Goal: Task Accomplishment & Management: Use online tool/utility

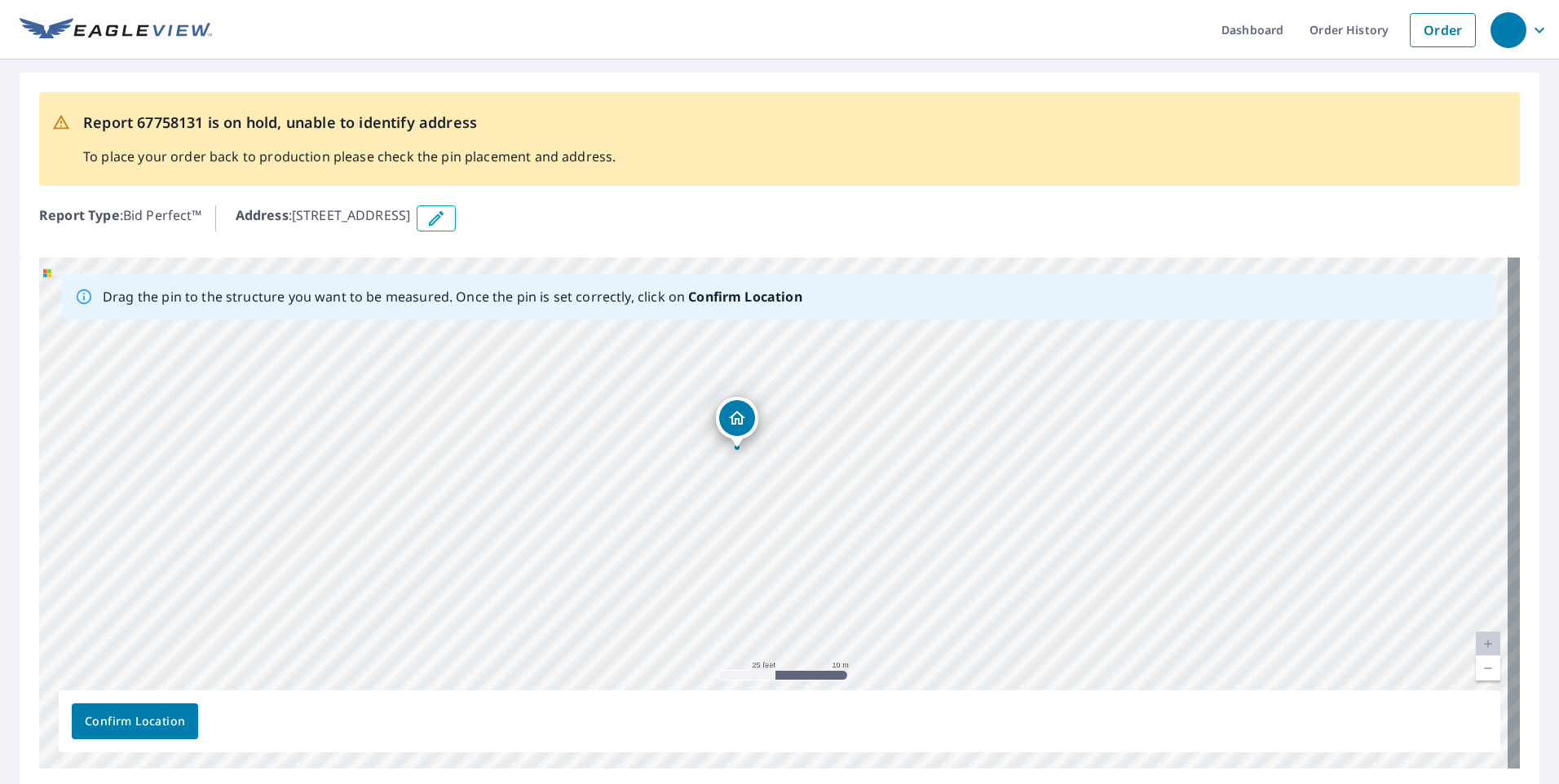
drag, startPoint x: 811, startPoint y: 781, endPoint x: 877, endPoint y: 790, distance: 66.6
click at [877, 783] on html "Dashboard Order History Order Report 67758131 is on hold, unable to identify ad…" at bounding box center [780, 392] width 1559 height 784
drag, startPoint x: 833, startPoint y: 427, endPoint x: 759, endPoint y: 652, distance: 236.9
click at [759, 652] on div "[STREET_ADDRESS][PERSON_NAME]" at bounding box center [780, 513] width 1481 height 511
drag, startPoint x: 861, startPoint y: 488, endPoint x: 853, endPoint y: 592, distance: 104.3
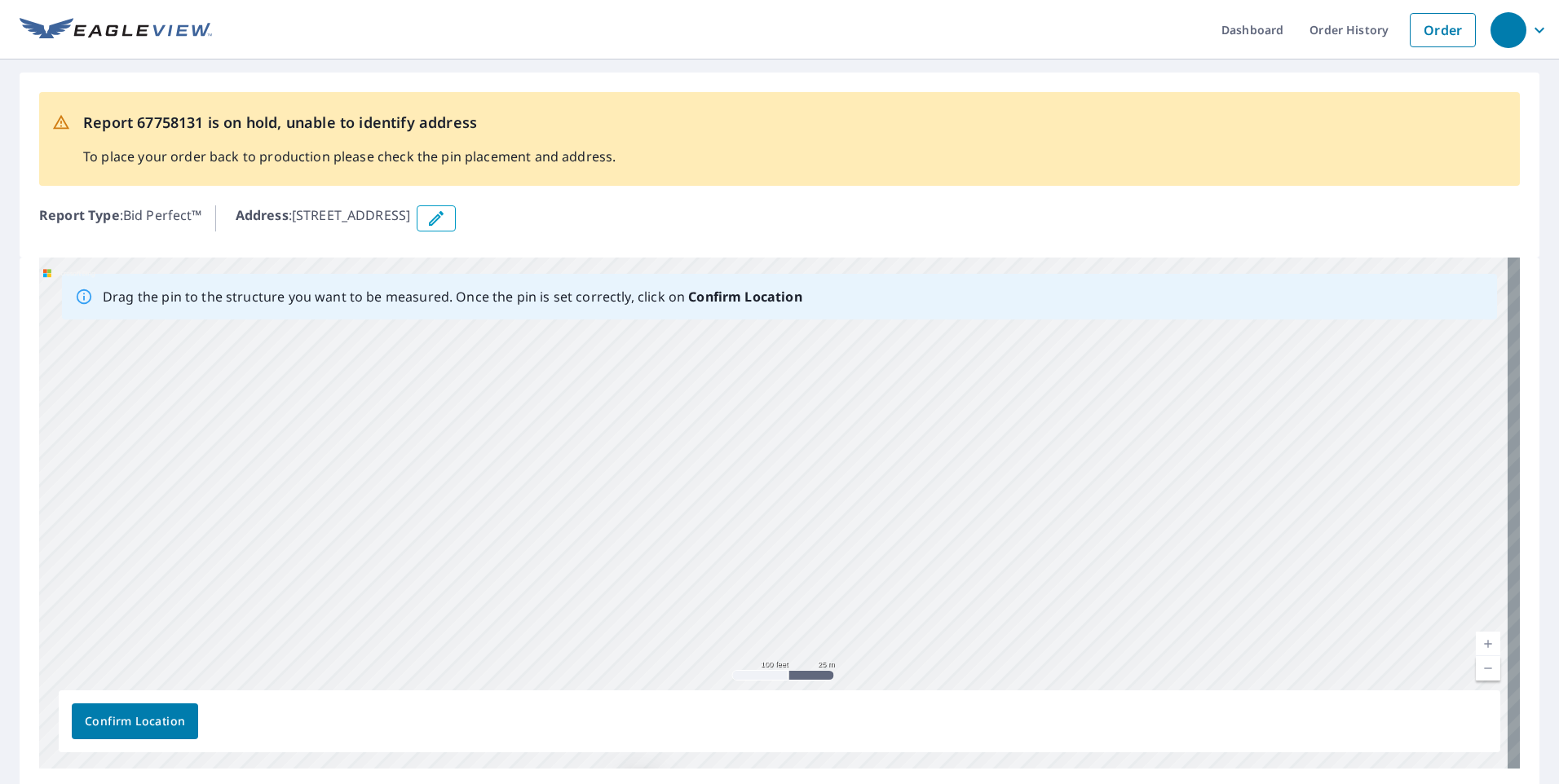
click at [853, 592] on div "[STREET_ADDRESS][PERSON_NAME]" at bounding box center [780, 513] width 1481 height 511
drag, startPoint x: 888, startPoint y: 398, endPoint x: 842, endPoint y: 576, distance: 183.8
click at [842, 576] on div "[STREET_ADDRESS][PERSON_NAME]" at bounding box center [780, 513] width 1481 height 511
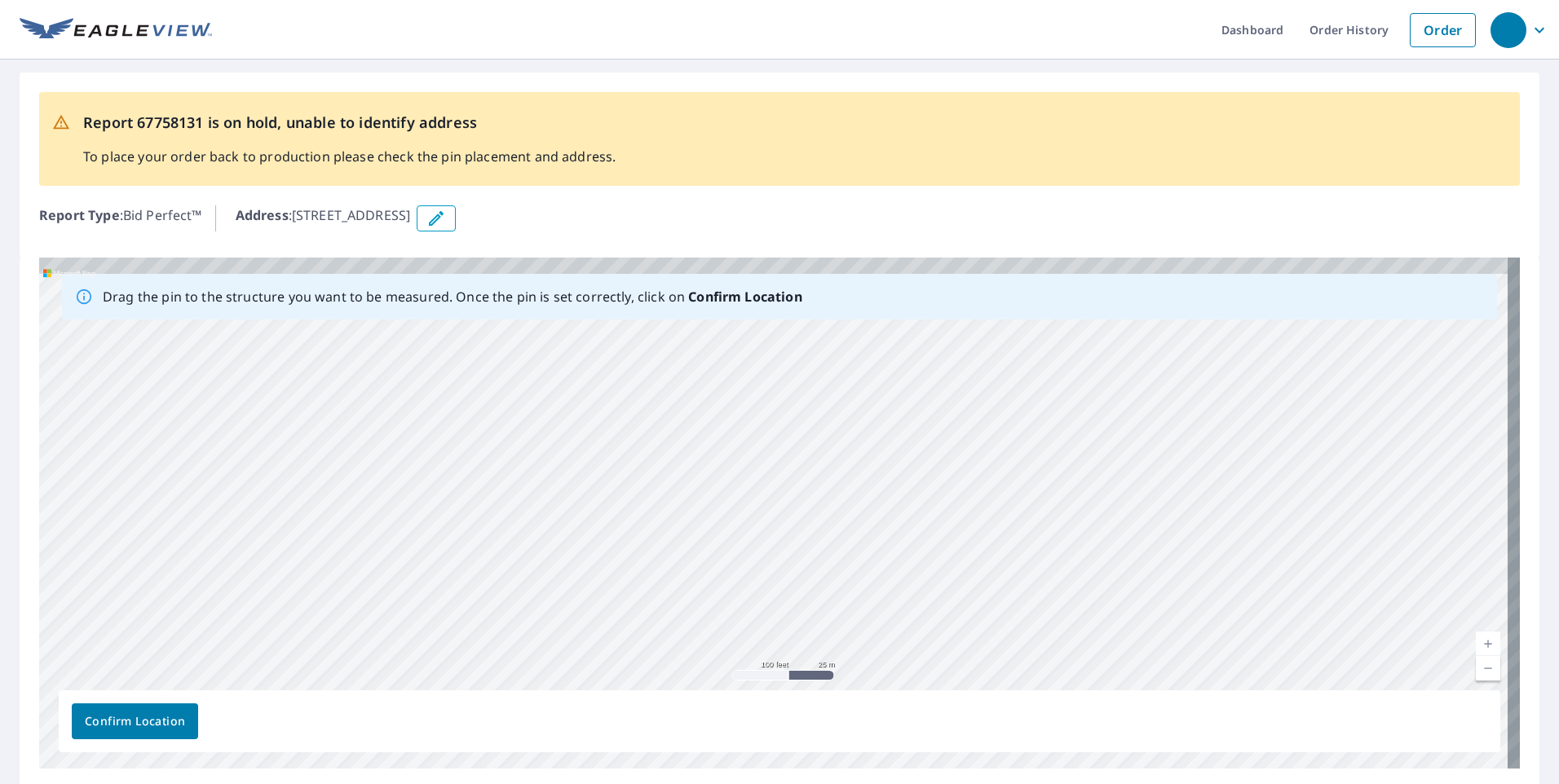
drag, startPoint x: 897, startPoint y: 517, endPoint x: 891, endPoint y: 608, distance: 91.2
click at [891, 608] on div "[STREET_ADDRESS][PERSON_NAME]" at bounding box center [780, 513] width 1481 height 511
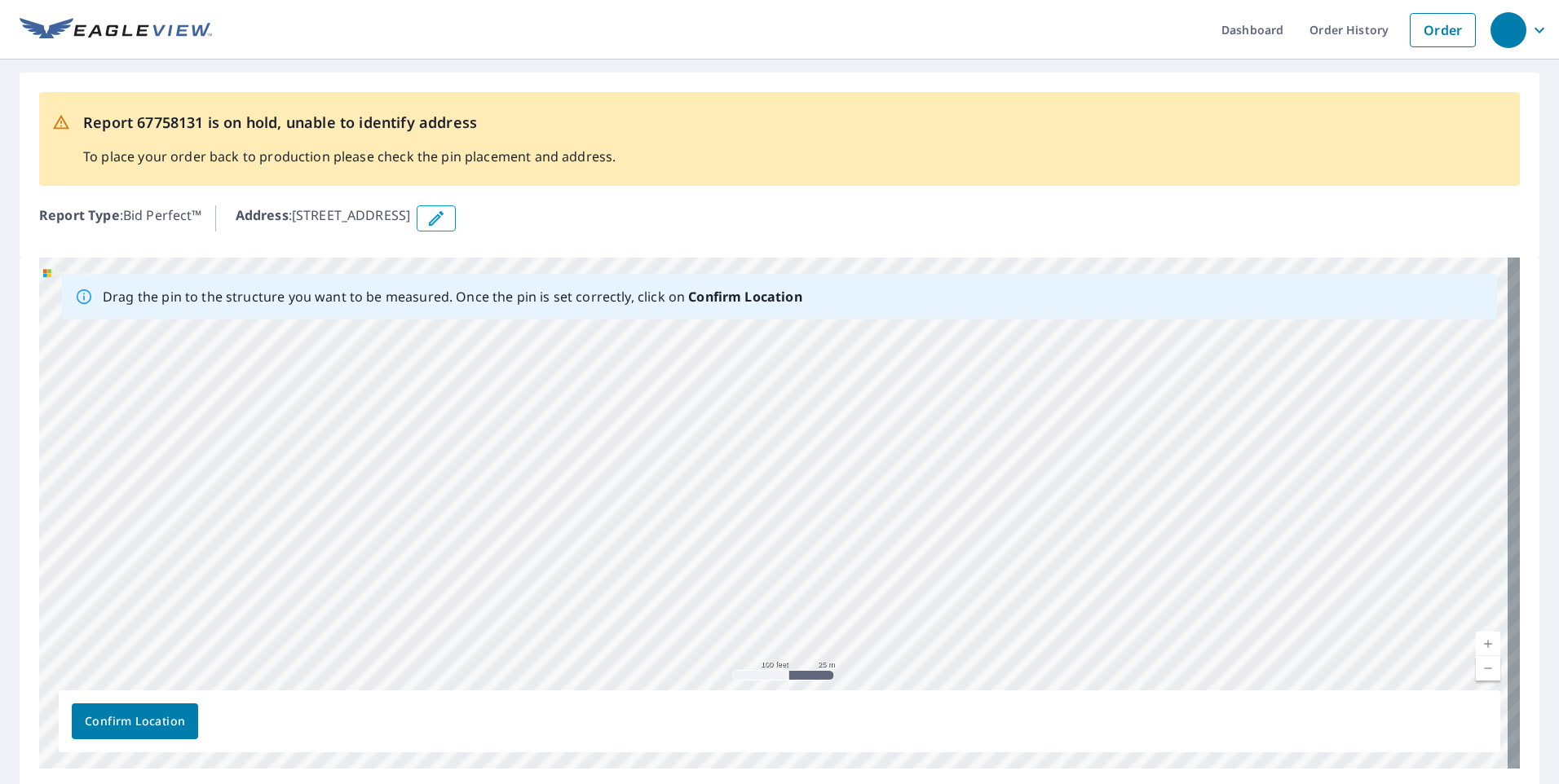
drag, startPoint x: 935, startPoint y: 427, endPoint x: 900, endPoint y: 576, distance: 153.1
click at [900, 576] on div "[STREET_ADDRESS][PERSON_NAME]" at bounding box center [780, 513] width 1481 height 511
drag, startPoint x: 954, startPoint y: 417, endPoint x: 1135, endPoint y: 263, distance: 237.6
click at [1132, 263] on div "[STREET_ADDRESS][PERSON_NAME]" at bounding box center [780, 513] width 1481 height 511
drag, startPoint x: 961, startPoint y: 540, endPoint x: 896, endPoint y: 430, distance: 127.8
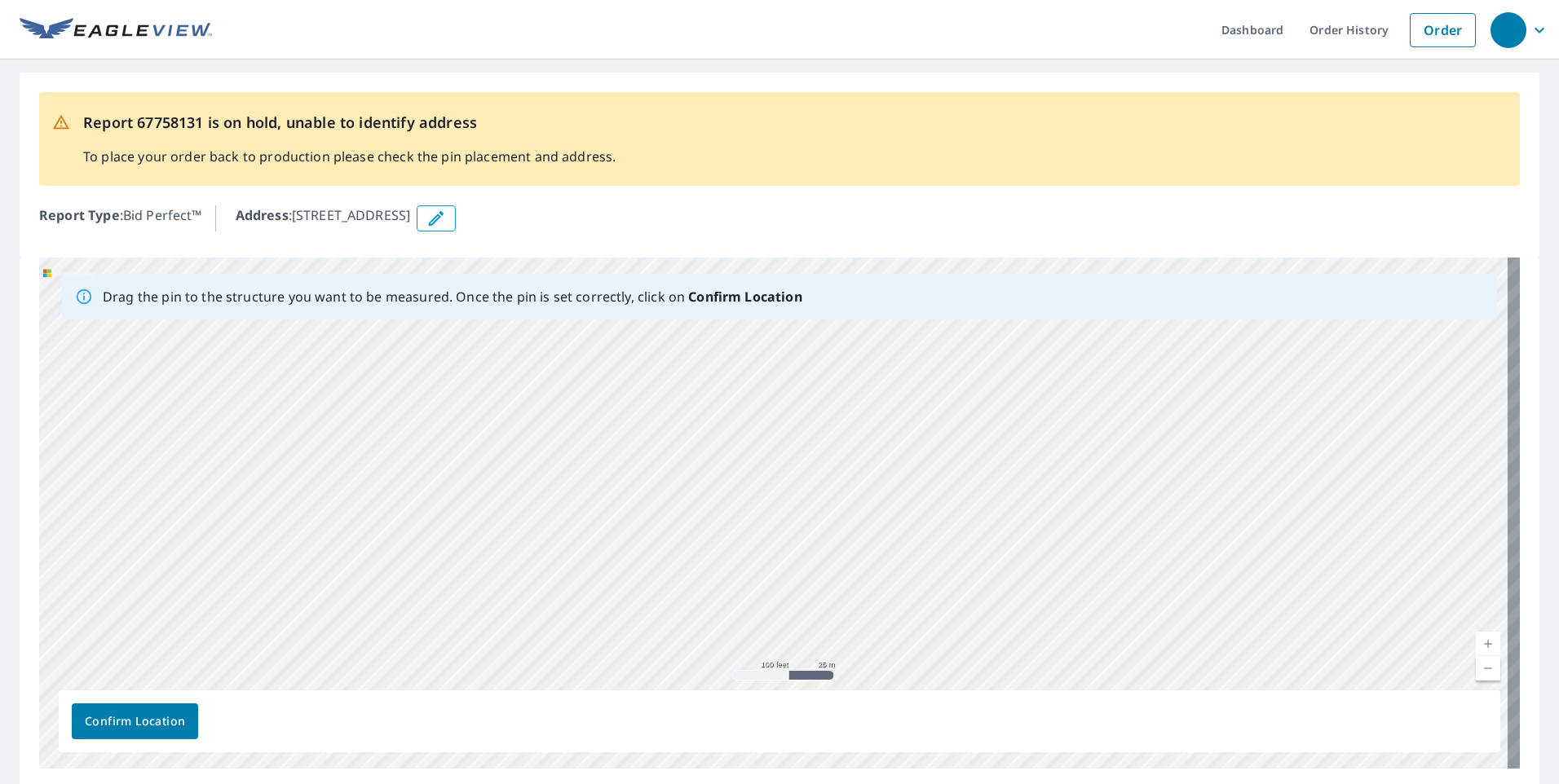
click at [891, 431] on div "[STREET_ADDRESS][PERSON_NAME]" at bounding box center [780, 513] width 1481 height 511
drag, startPoint x: 862, startPoint y: 585, endPoint x: 903, endPoint y: 401, distance: 188.5
click at [903, 401] on div "[STREET_ADDRESS][PERSON_NAME]" at bounding box center [780, 513] width 1481 height 511
drag, startPoint x: 934, startPoint y: 606, endPoint x: 961, endPoint y: 413, distance: 194.9
click at [961, 413] on div "[STREET_ADDRESS][PERSON_NAME]" at bounding box center [780, 513] width 1481 height 511
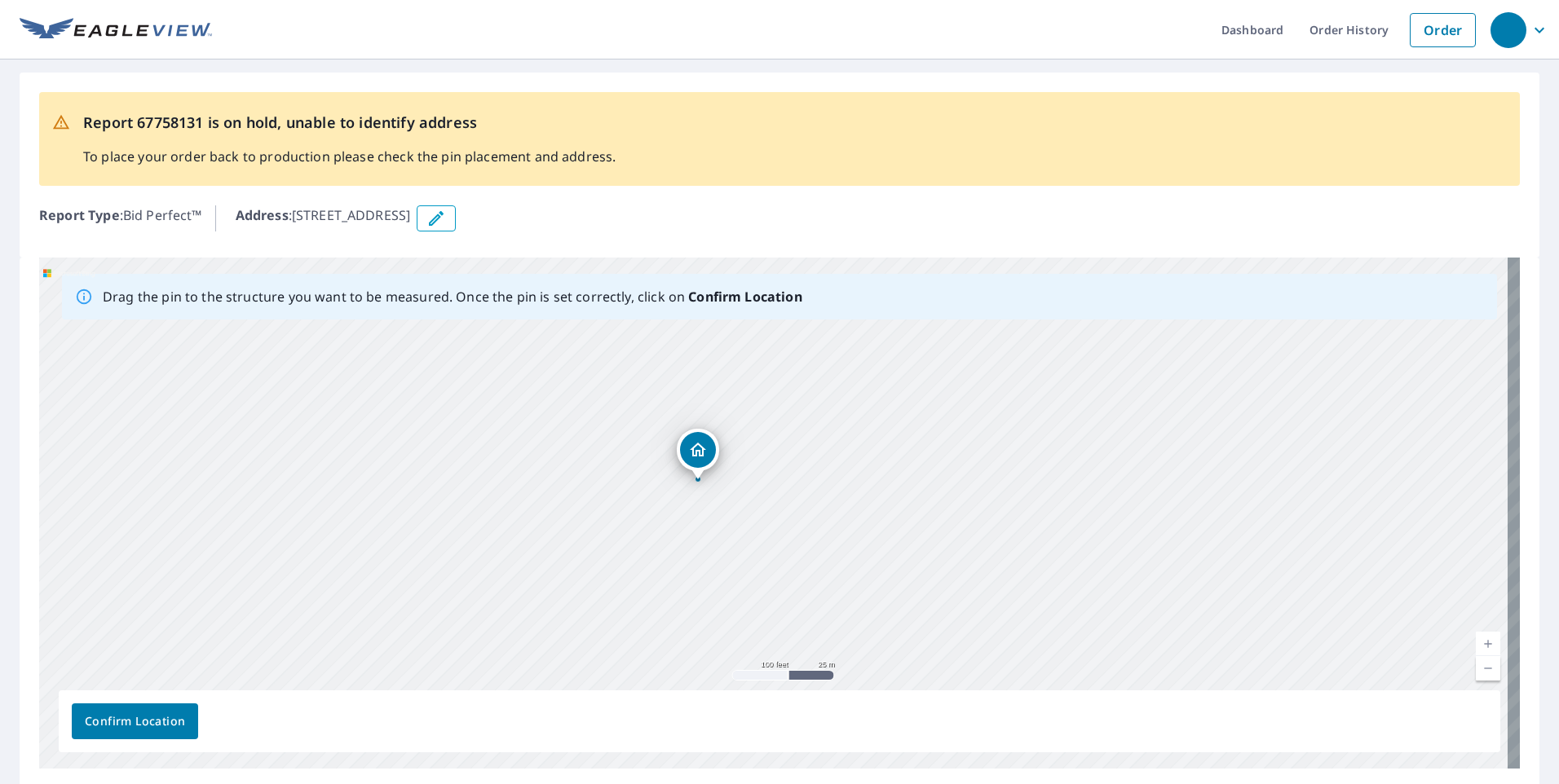
drag, startPoint x: 905, startPoint y: 610, endPoint x: 908, endPoint y: 460, distance: 150.0
click at [908, 461] on div "[STREET_ADDRESS][PERSON_NAME]" at bounding box center [780, 513] width 1481 height 511
drag, startPoint x: 839, startPoint y: 516, endPoint x: 673, endPoint y: 480, distance: 169.9
click at [673, 480] on div "[STREET_ADDRESS][PERSON_NAME]" at bounding box center [780, 513] width 1481 height 511
click at [540, 390] on div "Dropped pin, building 1, Residential property, 10960 Seminole Shore Dr Huntsvil…" at bounding box center [534, 383] width 21 height 17
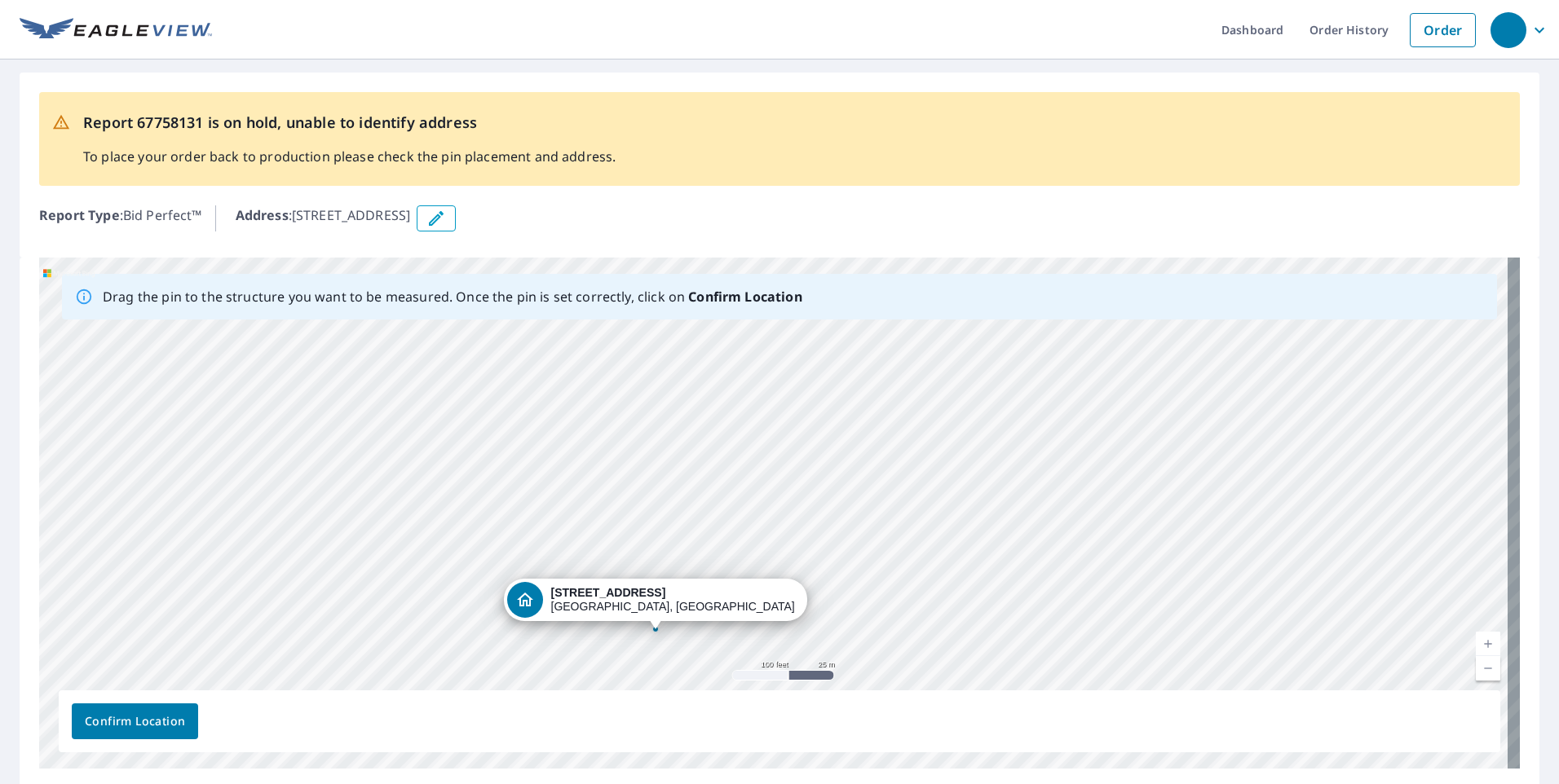
drag, startPoint x: 850, startPoint y: 491, endPoint x: 786, endPoint y: 584, distance: 112.9
click at [786, 584] on div "[STREET_ADDRESS][PERSON_NAME]" at bounding box center [780, 513] width 1481 height 511
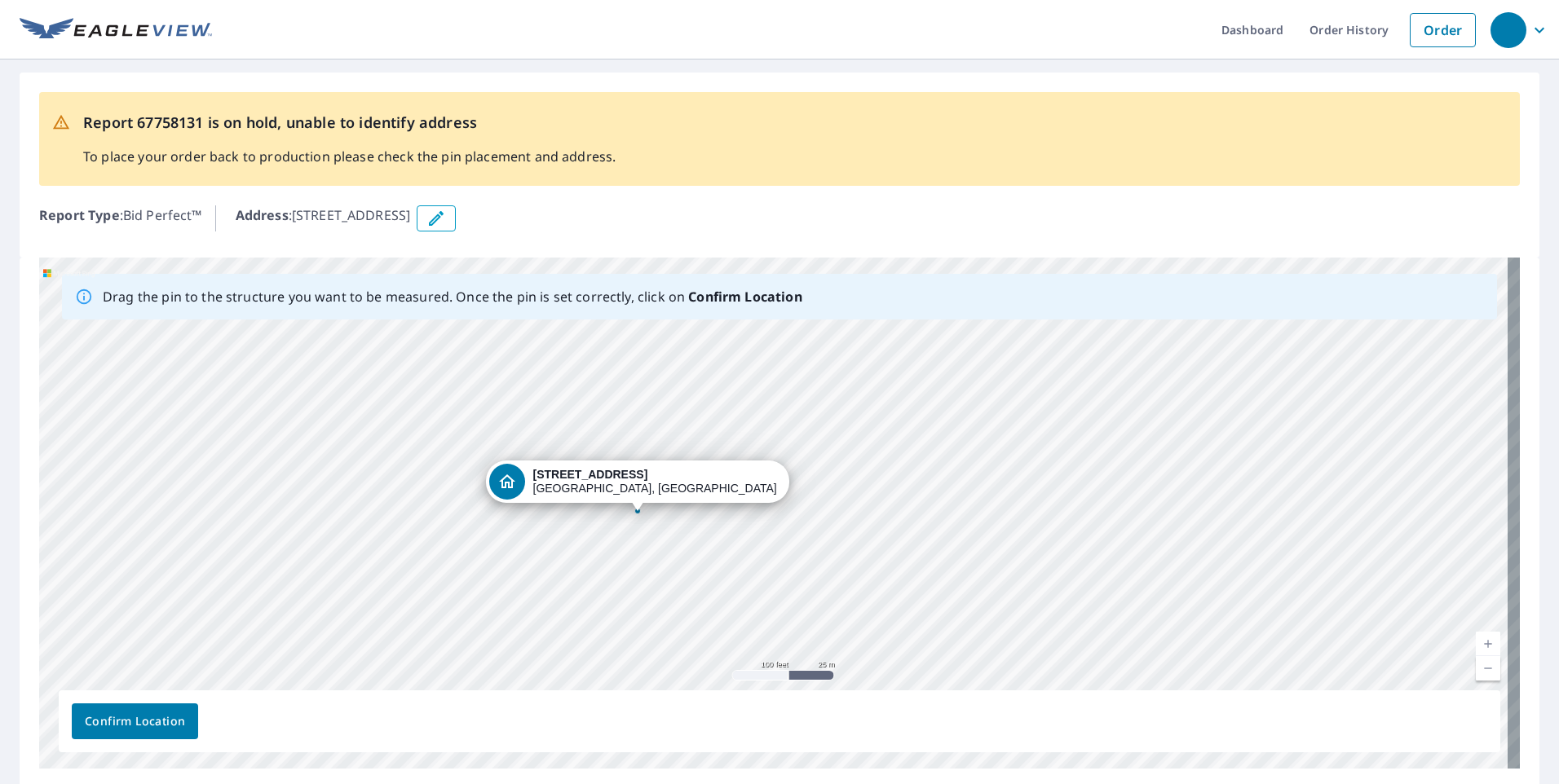
drag, startPoint x: 776, startPoint y: 612, endPoint x: 756, endPoint y: 494, distance: 119.7
click at [756, 494] on div "[STREET_ADDRESS][PERSON_NAME]" at bounding box center [780, 513] width 1481 height 511
click at [548, 371] on div "[STREET_ADDRESS][PERSON_NAME]" at bounding box center [780, 513] width 1481 height 511
click at [707, 721] on div "Confirm Location" at bounding box center [780, 721] width 1442 height 62
click at [647, 480] on strong "[STREET_ADDRESS]" at bounding box center [590, 473] width 115 height 13
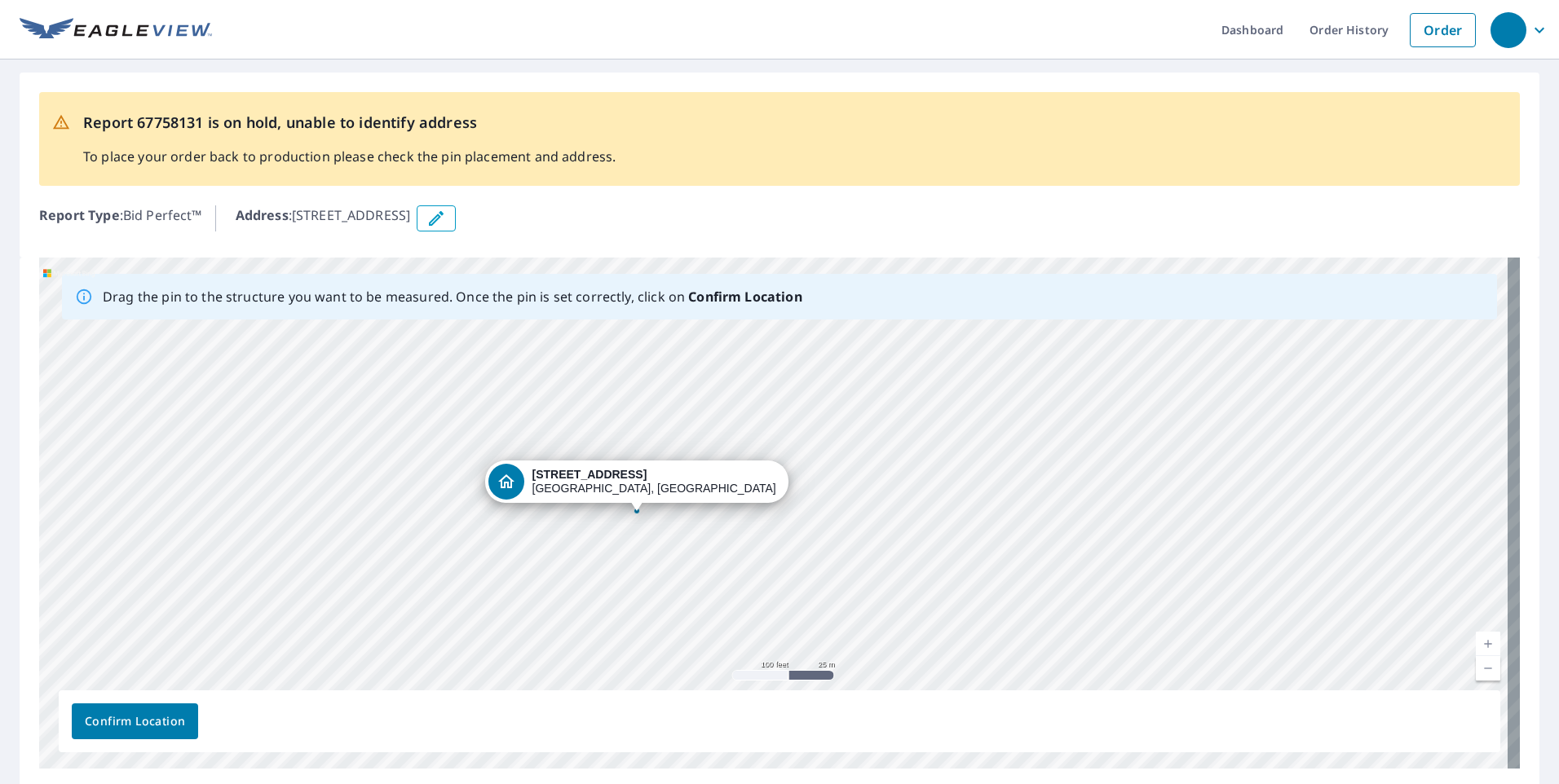
click at [635, 508] on div "Dropped pin, building 1, Residential property, 10960 Seminole Shore Dr Huntsvil…" at bounding box center [636, 503] width 21 height 17
click at [762, 438] on div "[STREET_ADDRESS][PERSON_NAME]" at bounding box center [780, 513] width 1481 height 511
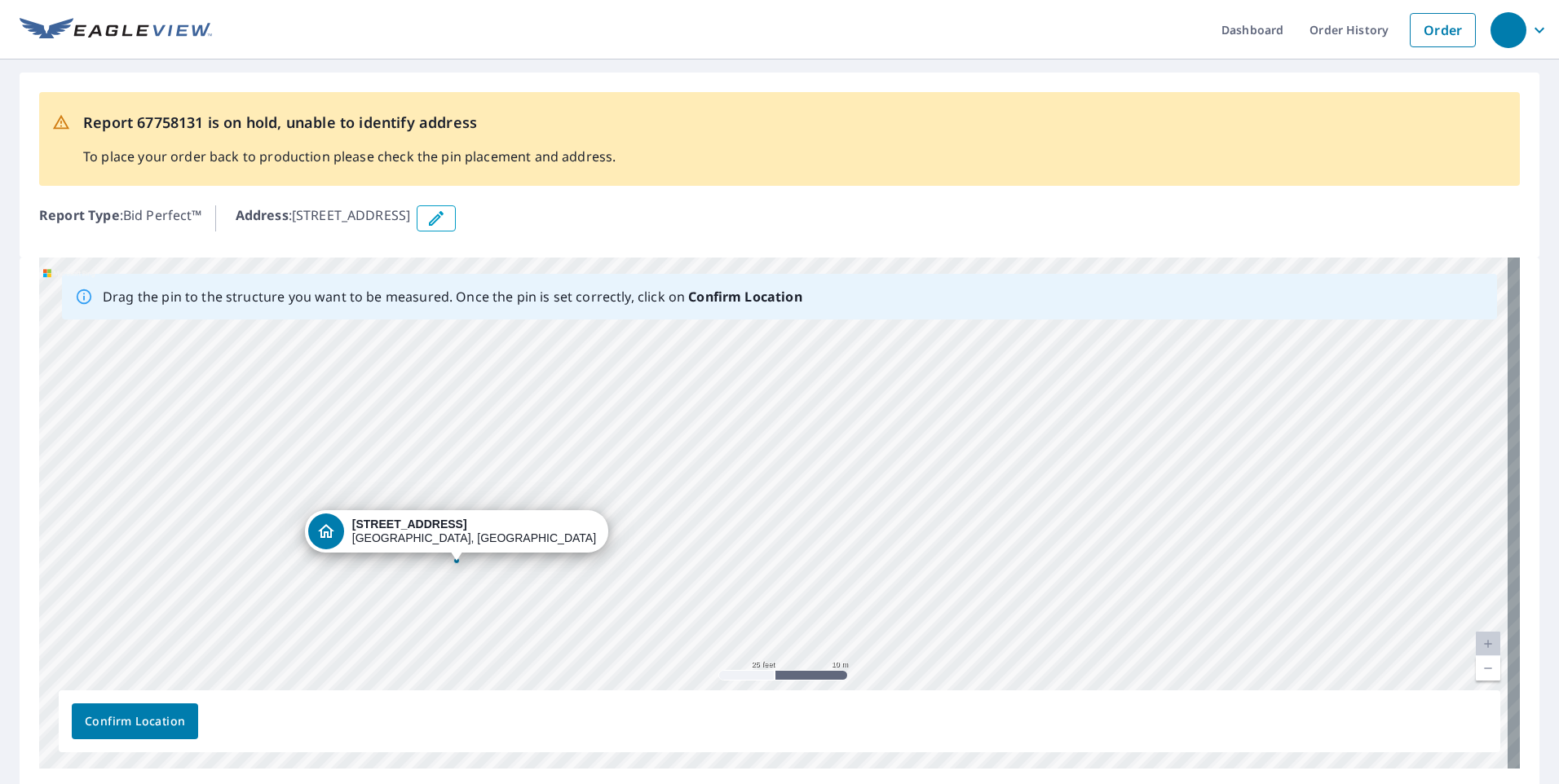
drag, startPoint x: 733, startPoint y: 485, endPoint x: 979, endPoint y: 462, distance: 247.1
click at [979, 462] on div "[STREET_ADDRESS][PERSON_NAME]" at bounding box center [780, 513] width 1481 height 511
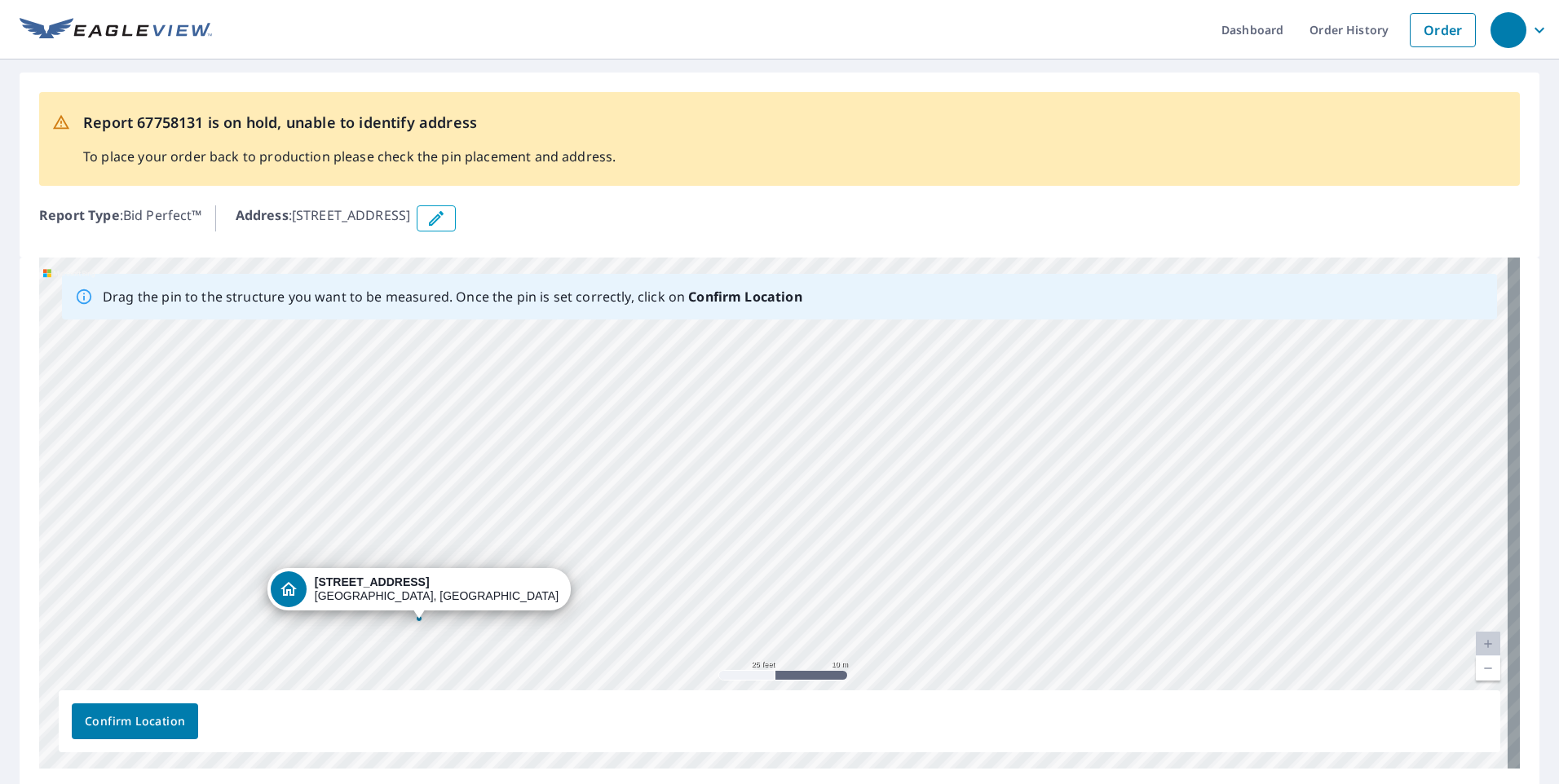
drag, startPoint x: 819, startPoint y: 505, endPoint x: 781, endPoint y: 563, distance: 69.3
click at [781, 563] on div "[STREET_ADDRESS][PERSON_NAME]" at bounding box center [780, 513] width 1481 height 511
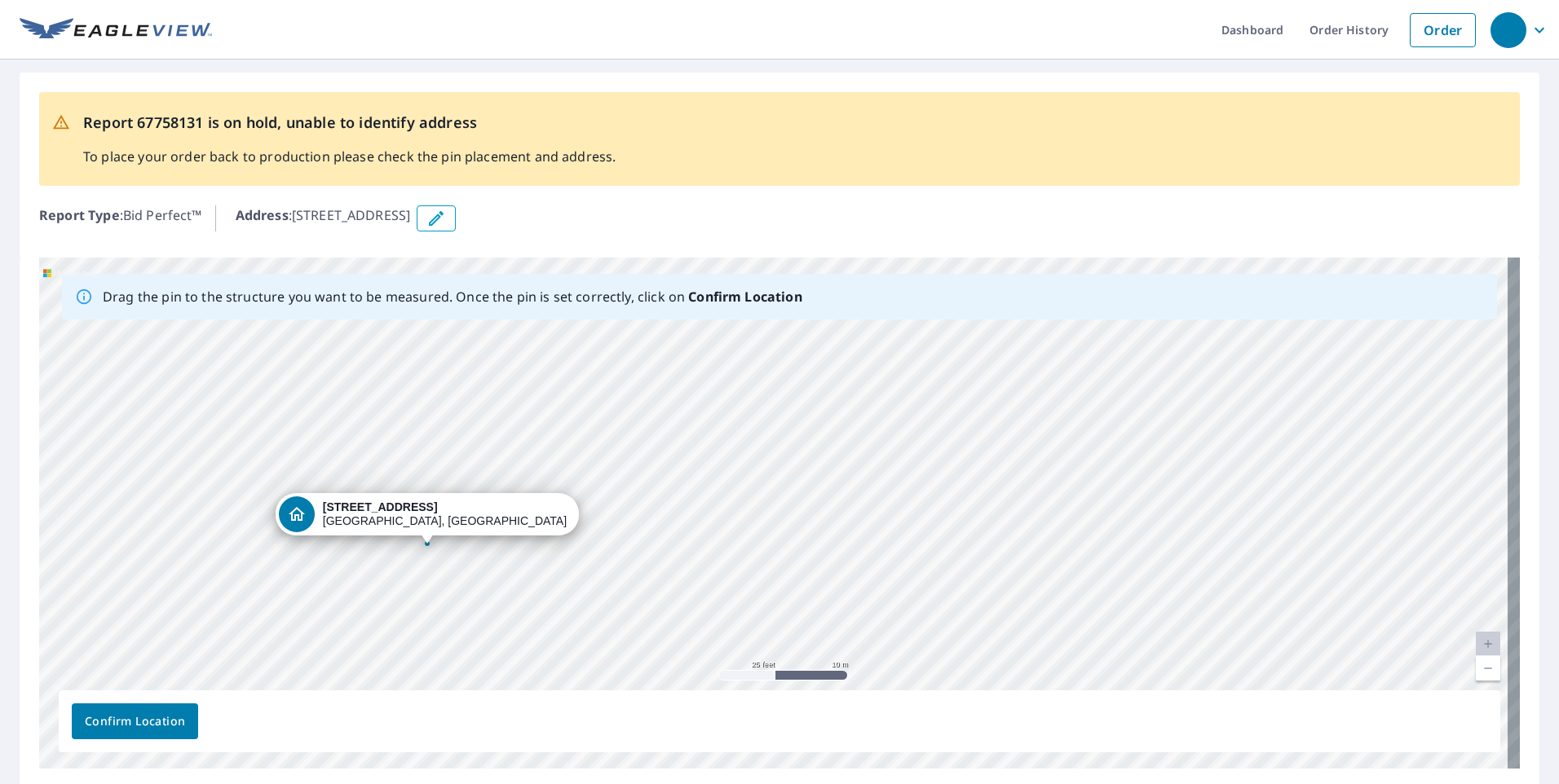
drag, startPoint x: 776, startPoint y: 632, endPoint x: 783, endPoint y: 557, distance: 75.3
click at [783, 557] on div "[STREET_ADDRESS][PERSON_NAME]" at bounding box center [780, 513] width 1481 height 511
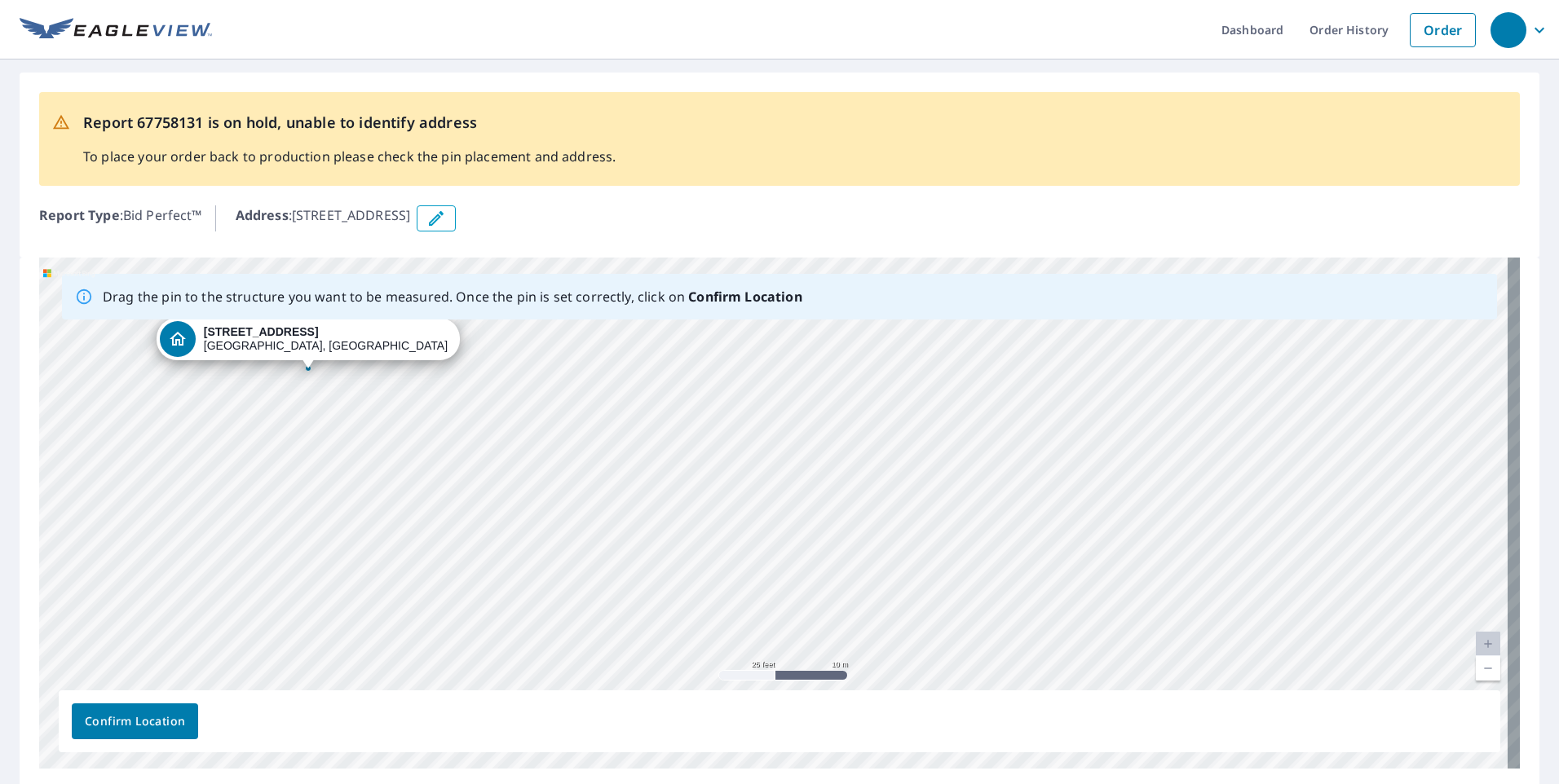
drag, startPoint x: 766, startPoint y: 533, endPoint x: 719, endPoint y: 420, distance: 122.4
click at [720, 419] on div "[STREET_ADDRESS][PERSON_NAME]" at bounding box center [780, 513] width 1481 height 511
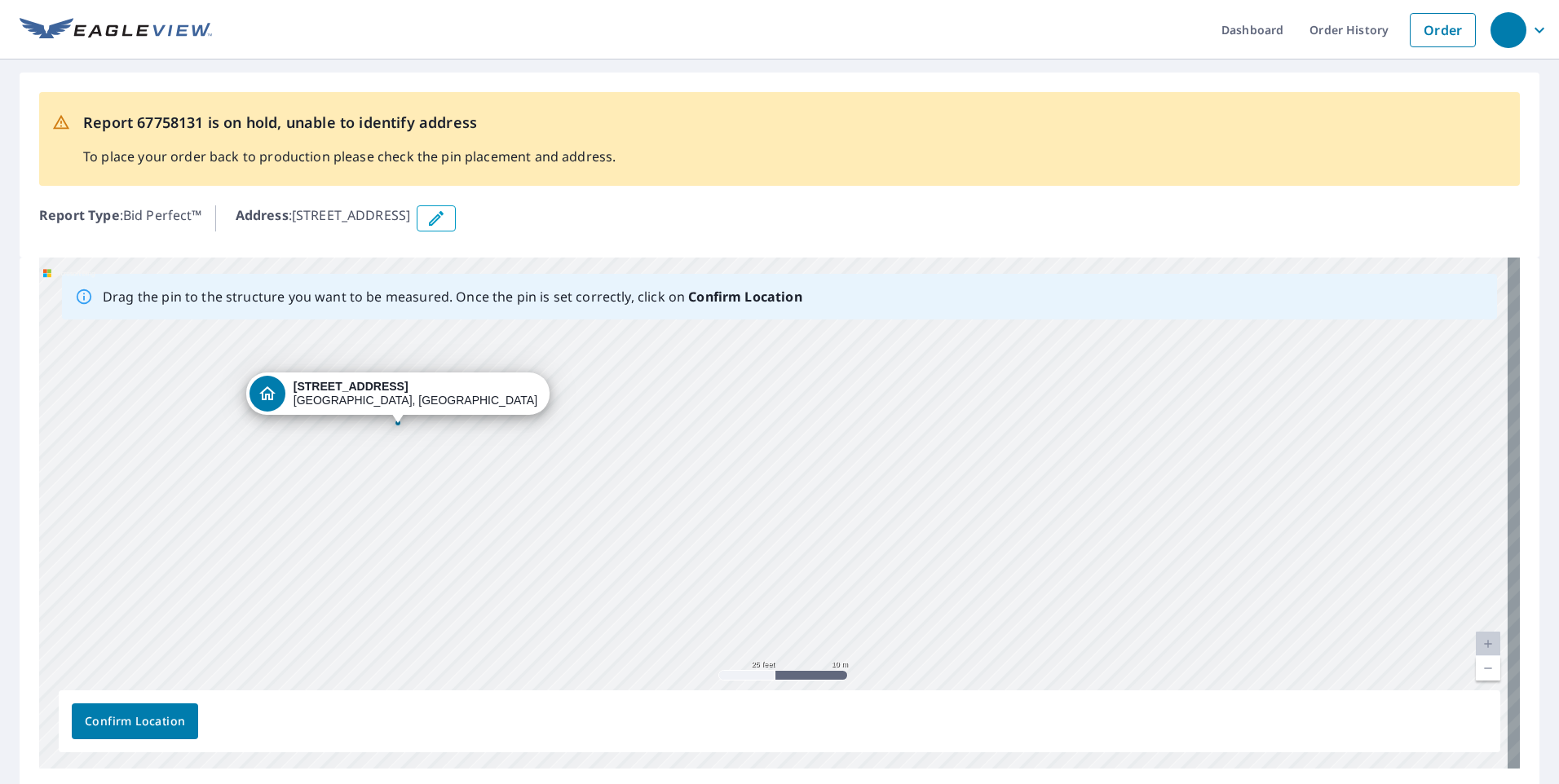
drag, startPoint x: 659, startPoint y: 625, endPoint x: 739, endPoint y: 677, distance: 95.4
click at [749, 680] on div "[STREET_ADDRESS][PERSON_NAME]" at bounding box center [780, 513] width 1481 height 511
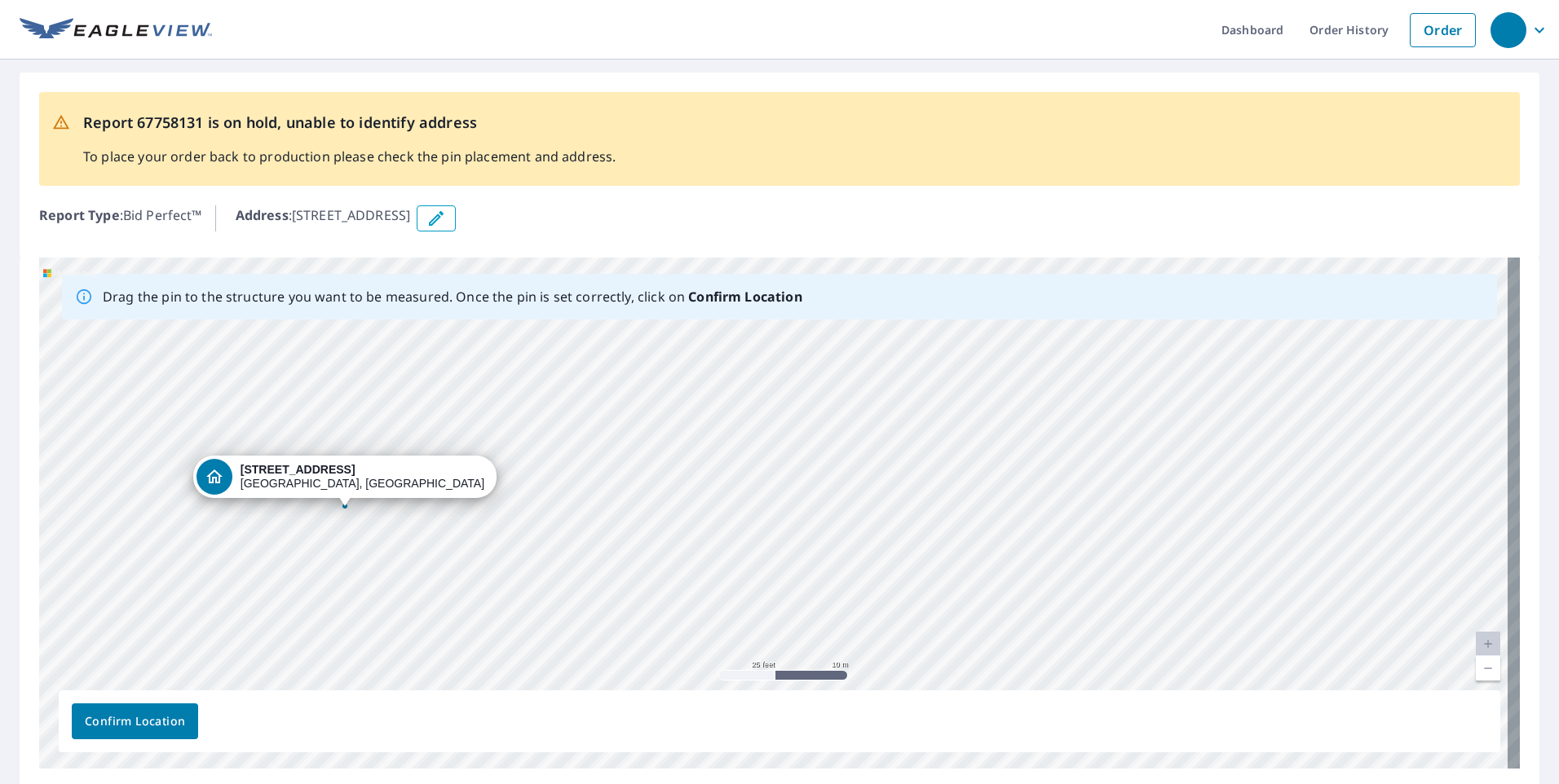
drag, startPoint x: 767, startPoint y: 623, endPoint x: 759, endPoint y: 637, distance: 16.1
click at [759, 637] on div "[STREET_ADDRESS][PERSON_NAME]" at bounding box center [780, 513] width 1481 height 511
drag, startPoint x: 658, startPoint y: 651, endPoint x: 680, endPoint y: 659, distance: 23.4
click at [680, 659] on div "[STREET_ADDRESS][PERSON_NAME]" at bounding box center [780, 513] width 1481 height 511
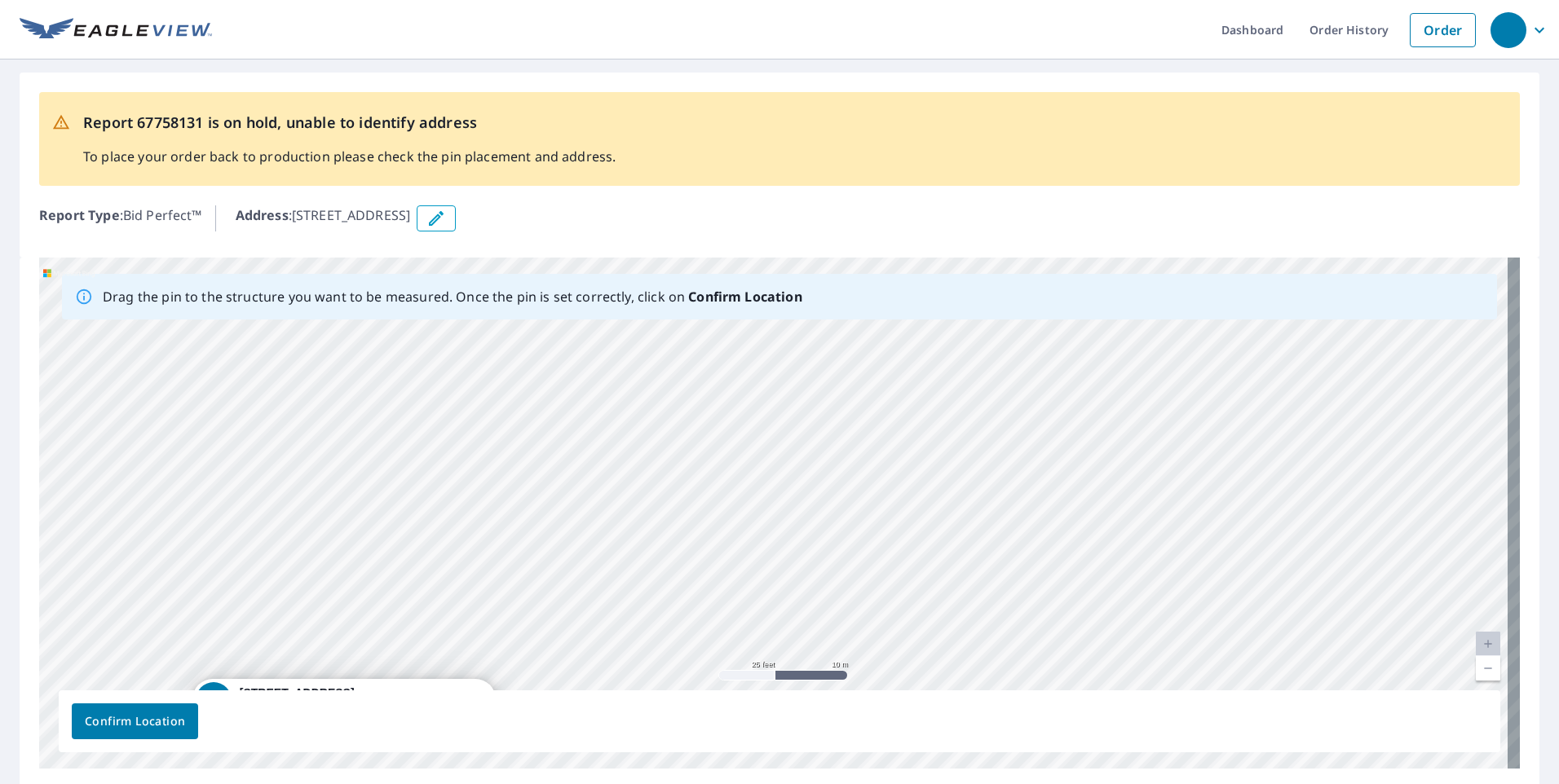
drag, startPoint x: 596, startPoint y: 406, endPoint x: 573, endPoint y: 622, distance: 217.2
click at [573, 622] on div "[STREET_ADDRESS][PERSON_NAME]" at bounding box center [780, 513] width 1481 height 511
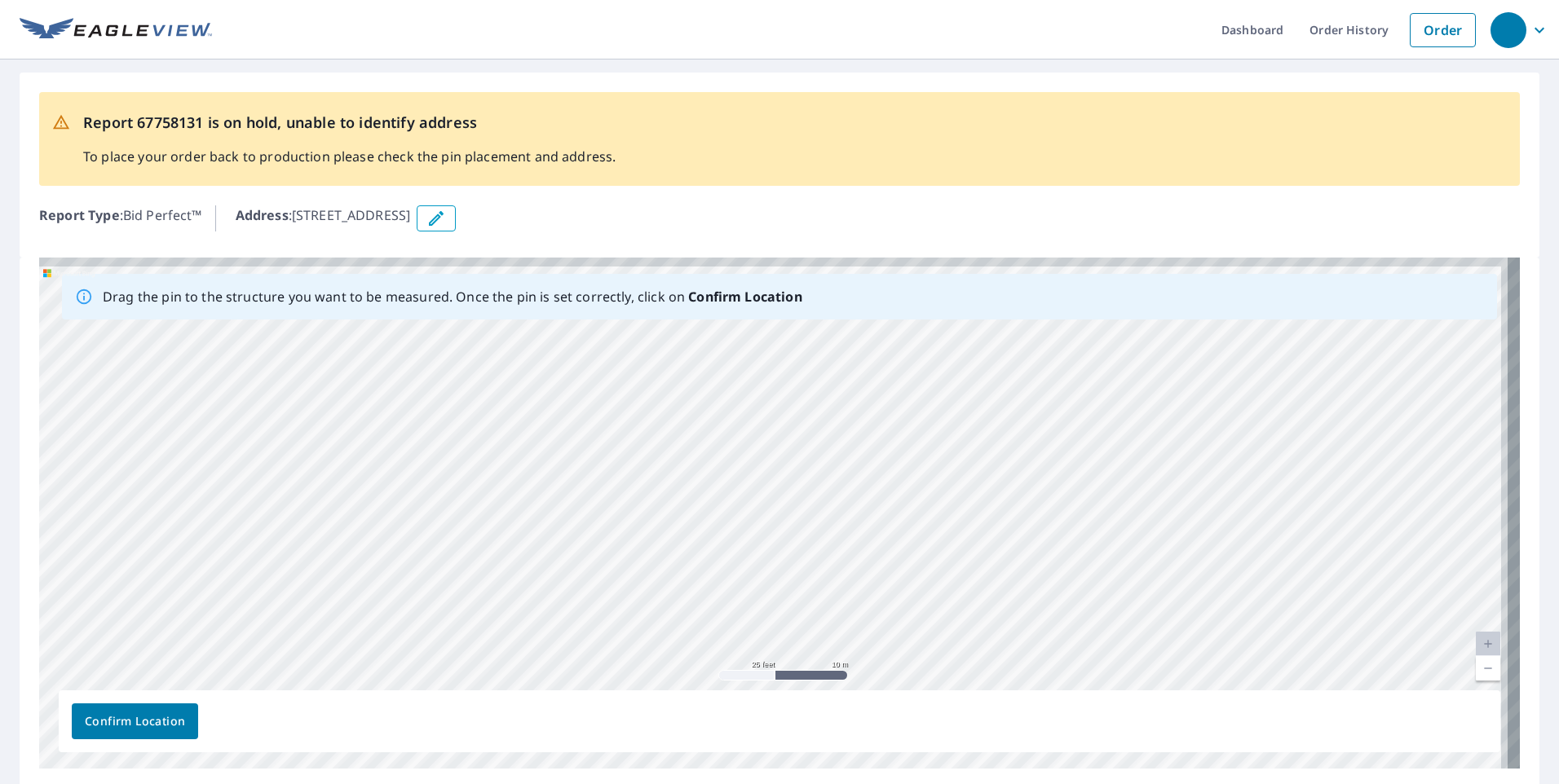
drag, startPoint x: 648, startPoint y: 454, endPoint x: 529, endPoint y: 586, distance: 177.7
click at [529, 586] on div "[STREET_ADDRESS][PERSON_NAME]" at bounding box center [780, 513] width 1481 height 511
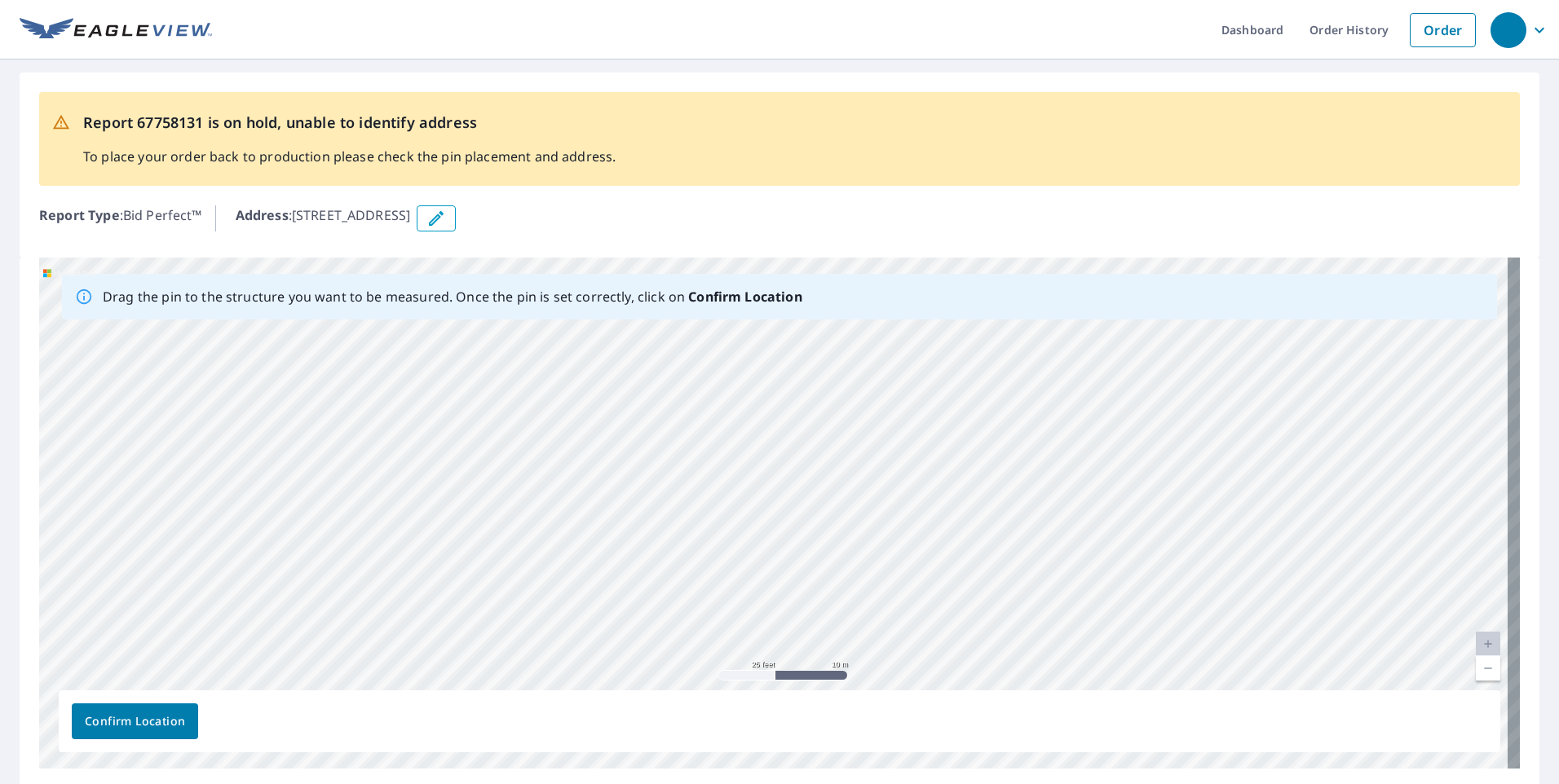
drag, startPoint x: 632, startPoint y: 521, endPoint x: 592, endPoint y: 604, distance: 92.1
click at [591, 604] on div "[STREET_ADDRESS][PERSON_NAME]" at bounding box center [780, 513] width 1481 height 511
drag, startPoint x: 751, startPoint y: 524, endPoint x: 696, endPoint y: 595, distance: 89.8
click at [696, 595] on div "[STREET_ADDRESS][PERSON_NAME]" at bounding box center [780, 513] width 1481 height 511
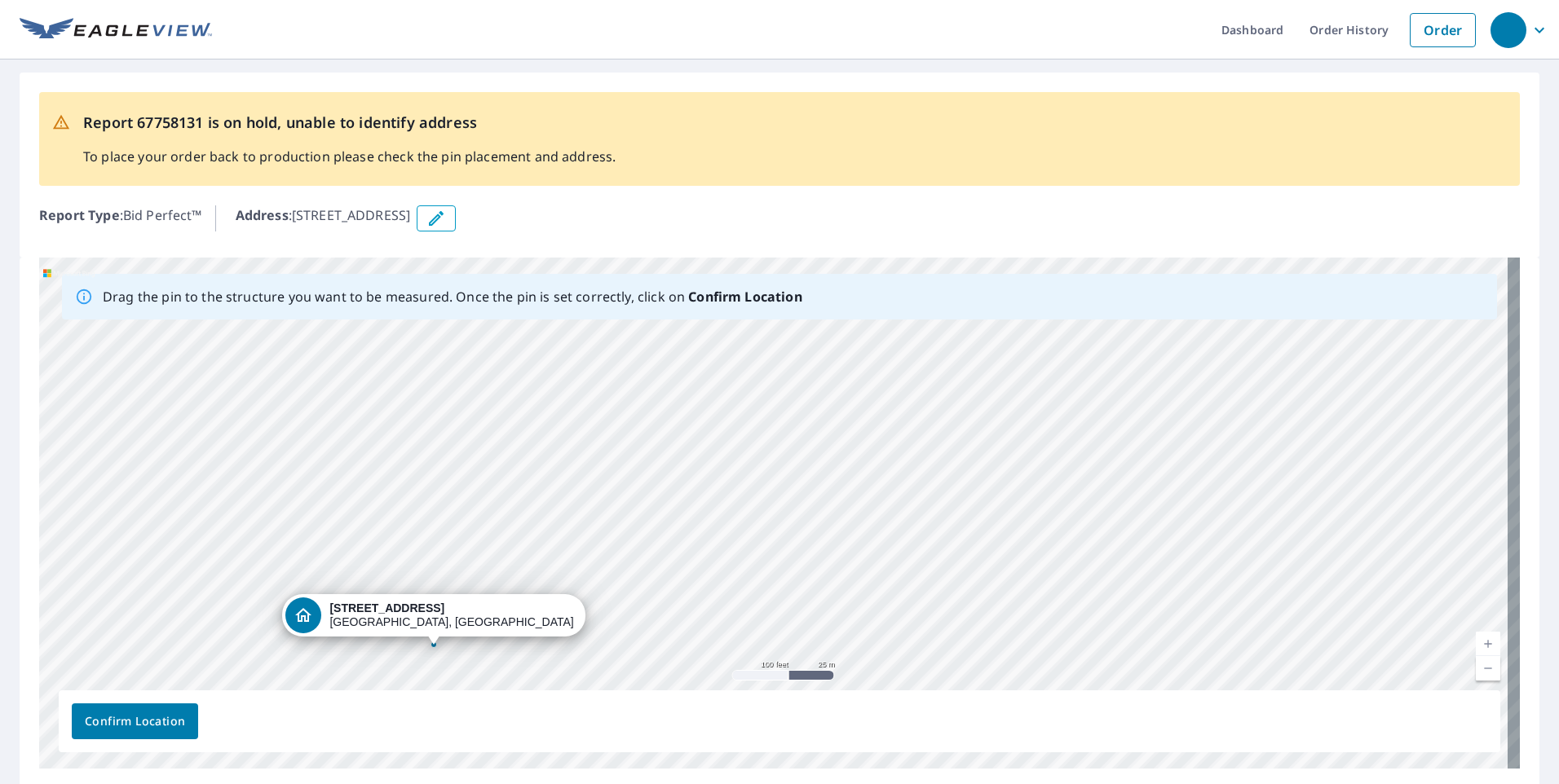
drag, startPoint x: 724, startPoint y: 549, endPoint x: 593, endPoint y: 584, distance: 135.6
click at [593, 584] on div "[STREET_ADDRESS][PERSON_NAME]" at bounding box center [780, 513] width 1481 height 511
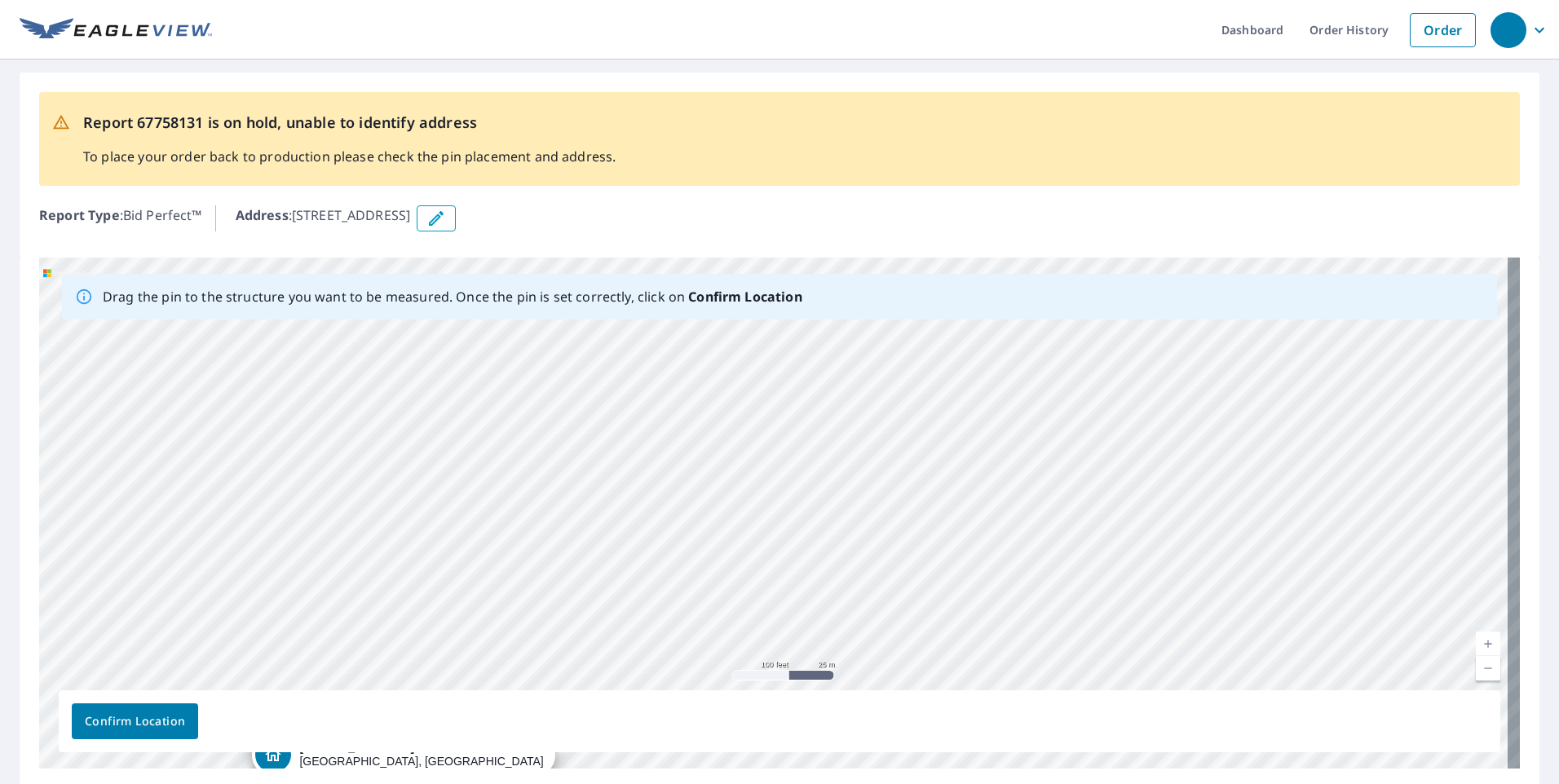
drag, startPoint x: 686, startPoint y: 452, endPoint x: 656, endPoint y: 591, distance: 142.2
click at [656, 591] on div "[STREET_ADDRESS][PERSON_NAME]" at bounding box center [780, 513] width 1481 height 511
drag, startPoint x: 676, startPoint y: 578, endPoint x: 669, endPoint y: 610, distance: 32.8
click at [669, 610] on div "[STREET_ADDRESS][PERSON_NAME]" at bounding box center [780, 513] width 1481 height 511
drag, startPoint x: 658, startPoint y: 594, endPoint x: 656, endPoint y: 613, distance: 19.1
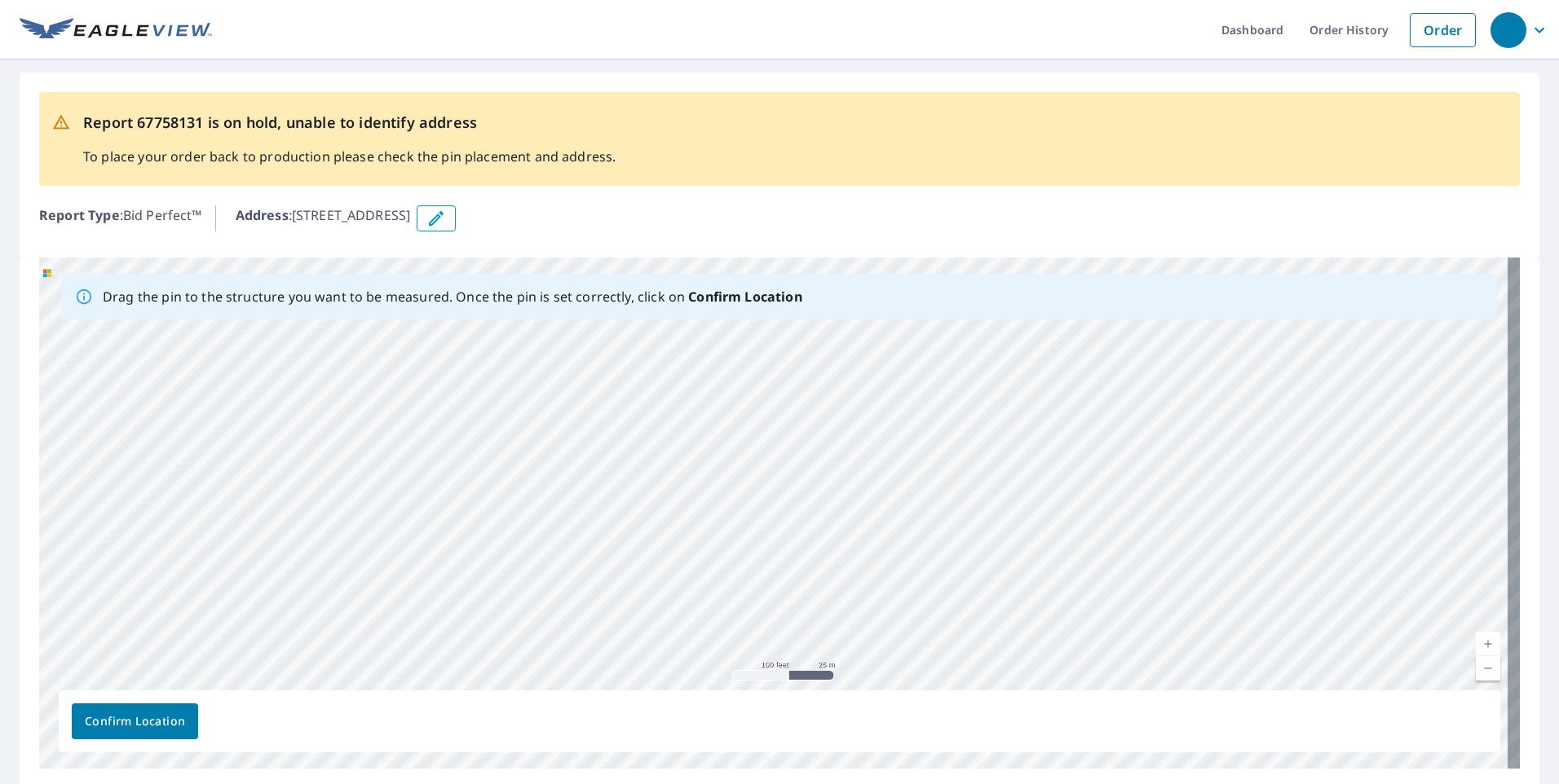
click at [656, 613] on div "[STREET_ADDRESS][PERSON_NAME]" at bounding box center [780, 513] width 1481 height 511
drag, startPoint x: 697, startPoint y: 491, endPoint x: 672, endPoint y: 584, distance: 96.3
click at [672, 584] on div "[STREET_ADDRESS][PERSON_NAME]" at bounding box center [780, 513] width 1481 height 511
drag, startPoint x: 667, startPoint y: 513, endPoint x: 643, endPoint y: 585, distance: 75.9
click at [643, 585] on div "[STREET_ADDRESS][PERSON_NAME]" at bounding box center [780, 513] width 1481 height 511
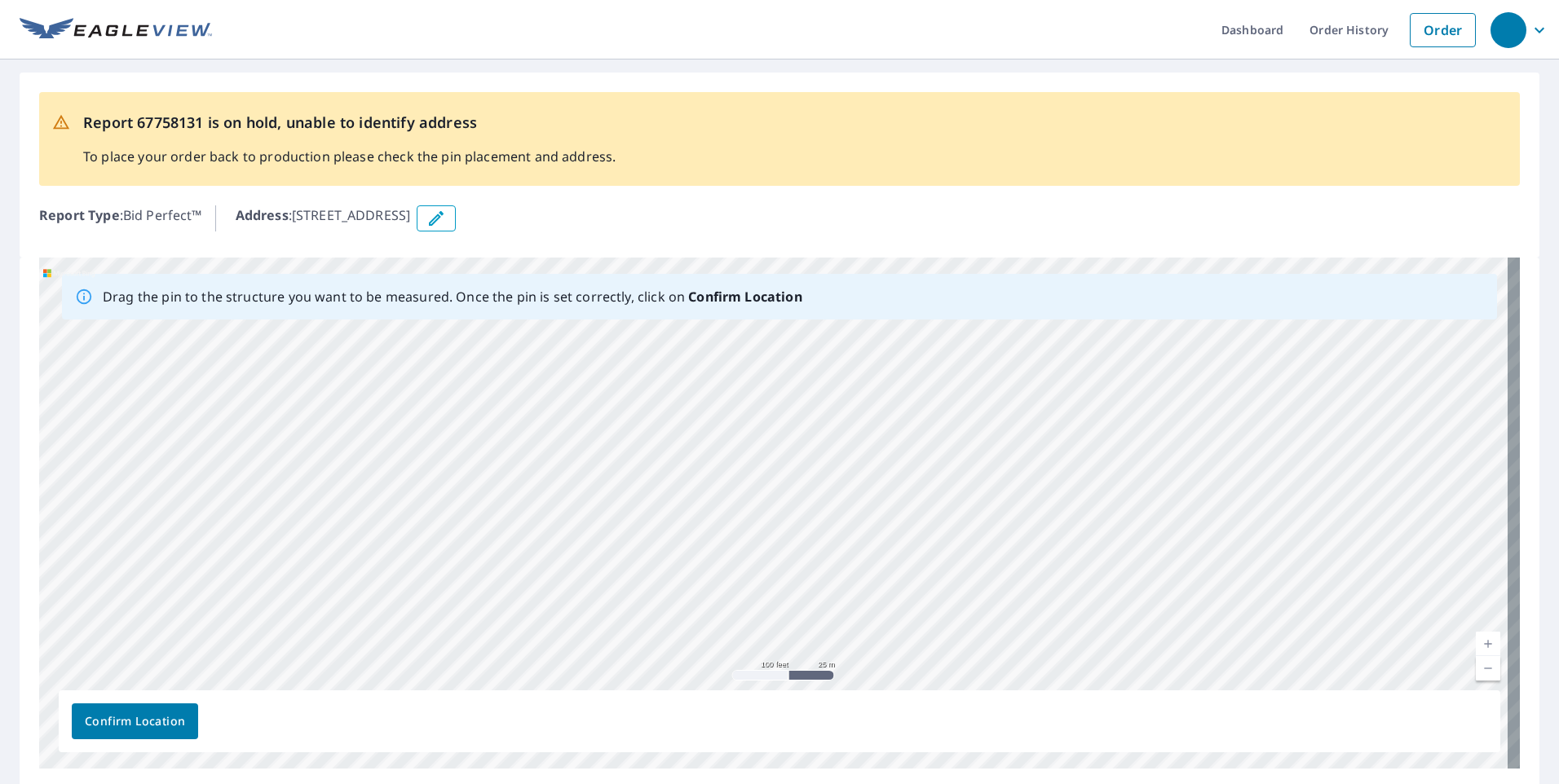
drag, startPoint x: 703, startPoint y: 388, endPoint x: 670, endPoint y: 554, distance: 169.2
click at [670, 554] on div "[STREET_ADDRESS][PERSON_NAME]" at bounding box center [780, 513] width 1481 height 511
drag, startPoint x: 767, startPoint y: 397, endPoint x: 672, endPoint y: 505, distance: 143.8
click at [672, 505] on div "[STREET_ADDRESS][PERSON_NAME]" at bounding box center [780, 513] width 1481 height 511
drag, startPoint x: 763, startPoint y: 453, endPoint x: 581, endPoint y: 326, distance: 221.9
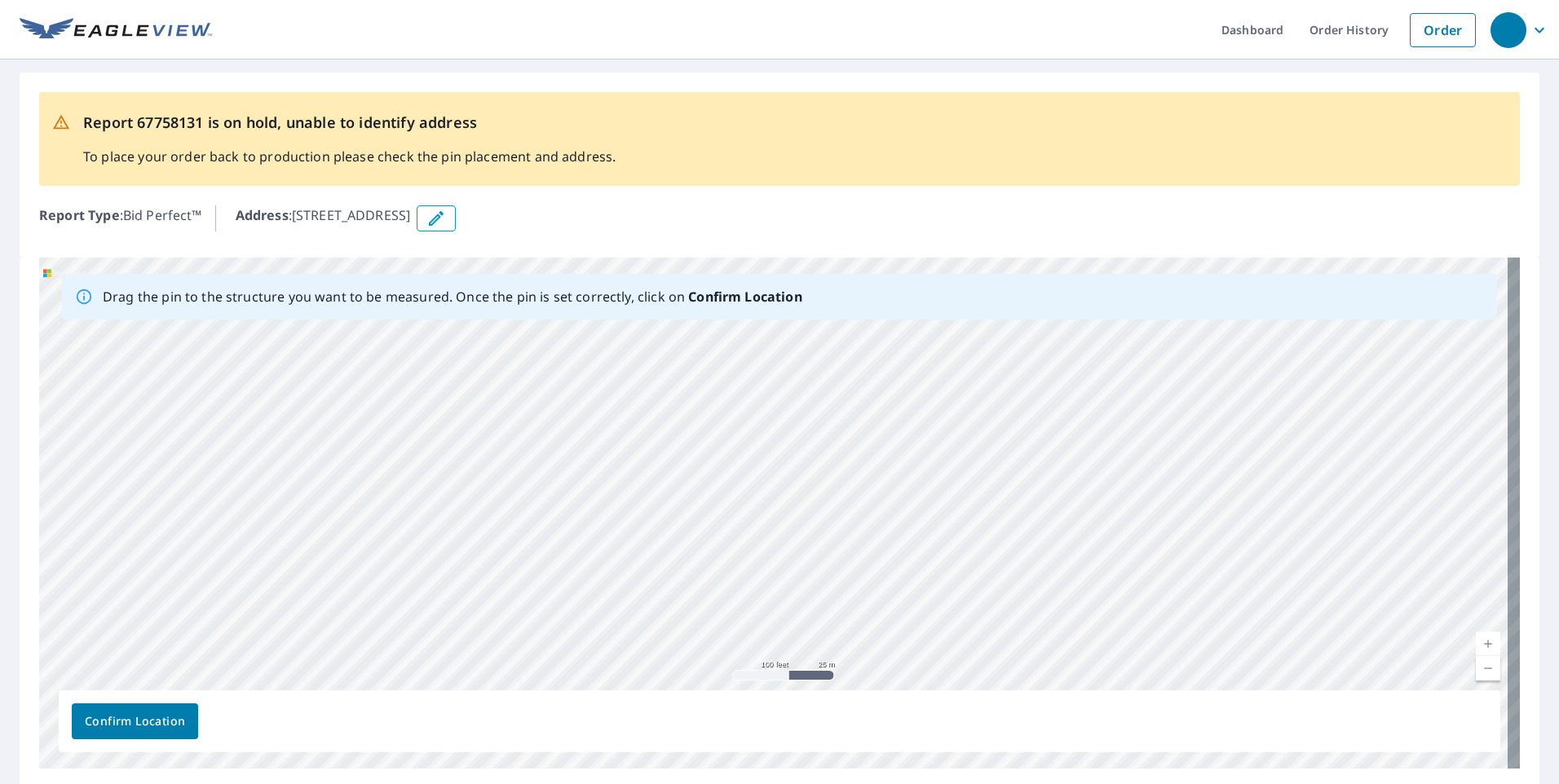
click at [581, 326] on div "[STREET_ADDRESS][PERSON_NAME]" at bounding box center [780, 513] width 1481 height 511
drag, startPoint x: 754, startPoint y: 561, endPoint x: 739, endPoint y: 507, distance: 56.0
click at [733, 507] on div "[STREET_ADDRESS][PERSON_NAME]" at bounding box center [780, 513] width 1481 height 511
click at [788, 502] on div "[STREET_ADDRESS][PERSON_NAME]" at bounding box center [780, 513] width 1481 height 511
click at [799, 504] on div "[STREET_ADDRESS][PERSON_NAME]" at bounding box center [780, 513] width 1481 height 511
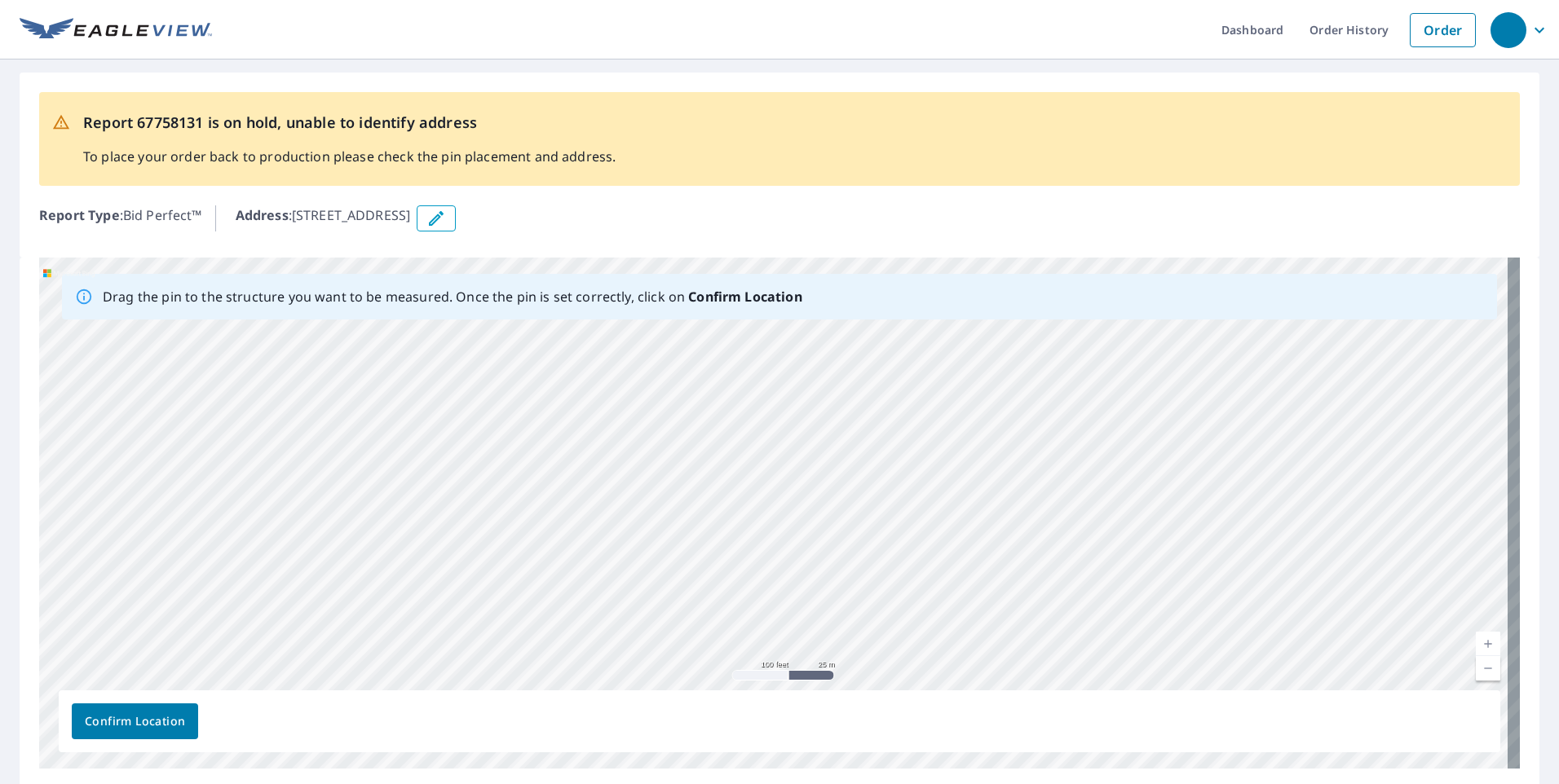
click at [794, 503] on div "[STREET_ADDRESS][PERSON_NAME]" at bounding box center [780, 513] width 1481 height 511
click at [782, 498] on div "[STREET_ADDRESS][PERSON_NAME]" at bounding box center [780, 513] width 1481 height 511
click at [764, 507] on div "[STREET_ADDRESS][PERSON_NAME]" at bounding box center [780, 513] width 1481 height 511
click at [797, 505] on div "[STREET_ADDRESS][PERSON_NAME]" at bounding box center [780, 513] width 1481 height 511
click at [780, 497] on div "[STREET_ADDRESS][PERSON_NAME]" at bounding box center [780, 513] width 1481 height 511
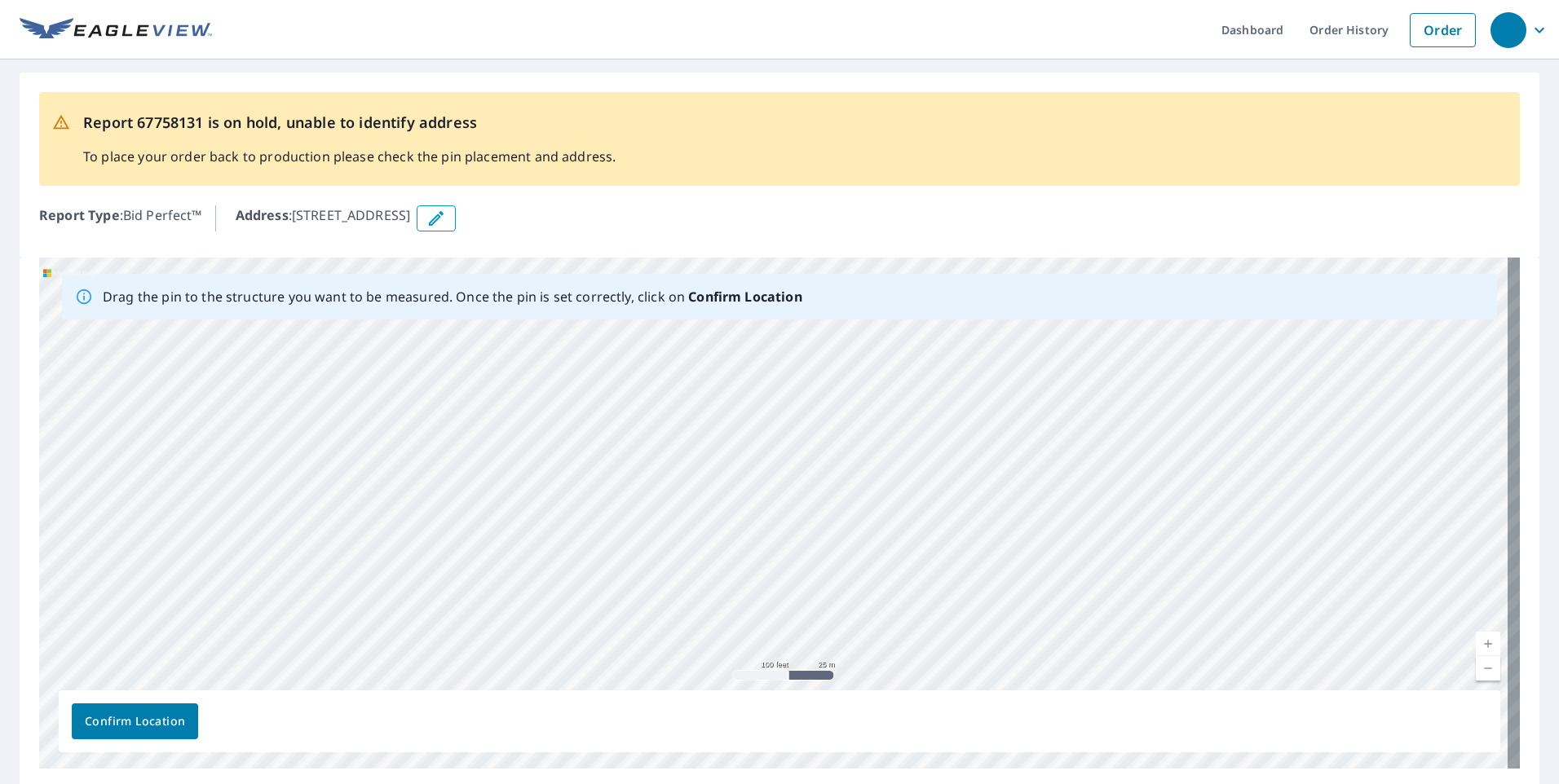
click at [781, 497] on div "[STREET_ADDRESS][PERSON_NAME]" at bounding box center [780, 513] width 1481 height 511
click at [792, 500] on div "[STREET_ADDRESS][PERSON_NAME]" at bounding box center [780, 513] width 1481 height 511
click at [793, 500] on div "[STREET_ADDRESS][PERSON_NAME]" at bounding box center [780, 513] width 1481 height 511
click at [794, 500] on div "[STREET_ADDRESS][PERSON_NAME]" at bounding box center [780, 513] width 1481 height 511
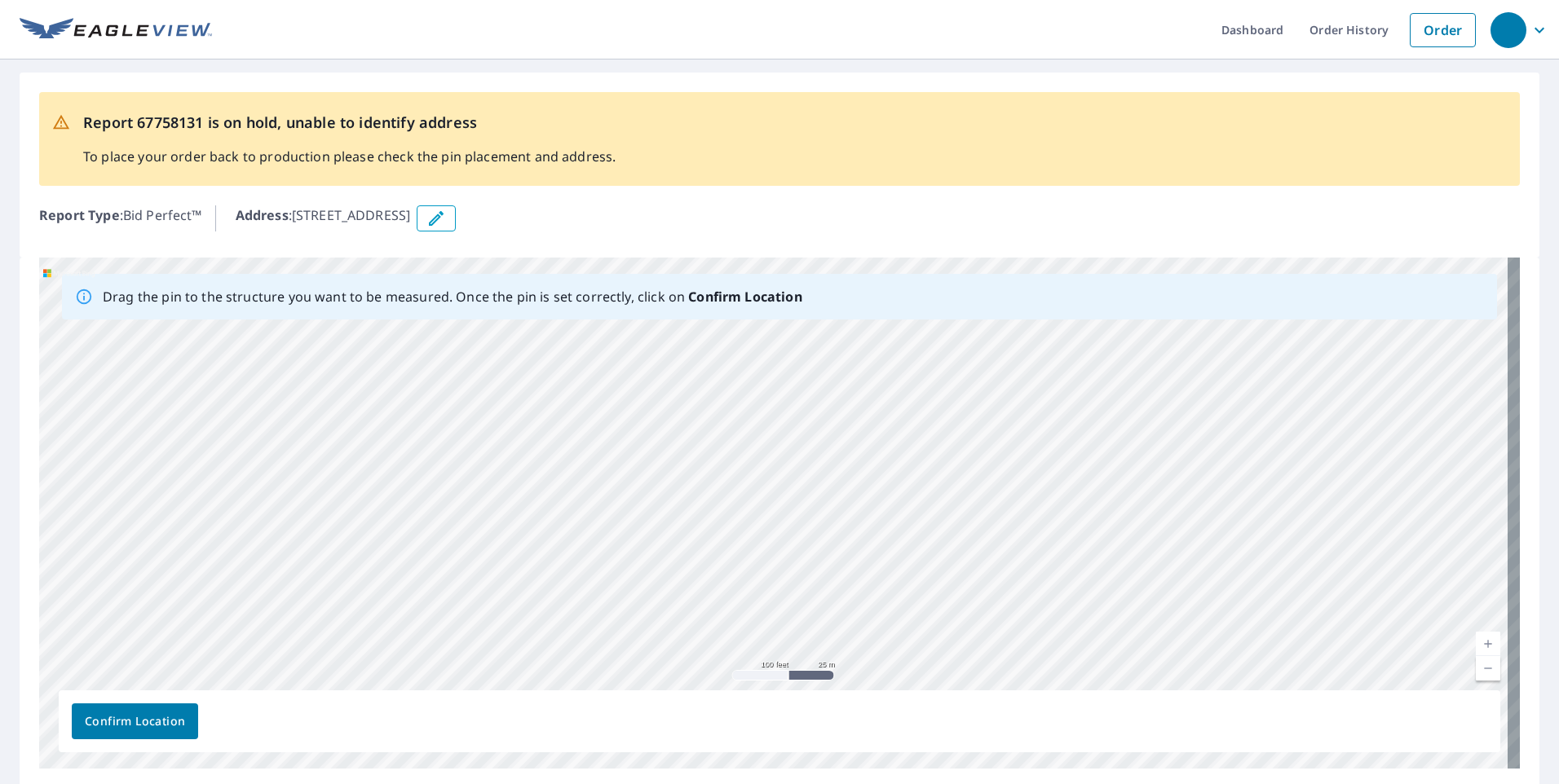
drag, startPoint x: 624, startPoint y: 535, endPoint x: 612, endPoint y: 577, distance: 43.7
click at [612, 577] on div "[STREET_ADDRESS][PERSON_NAME]" at bounding box center [780, 513] width 1481 height 511
drag, startPoint x: 612, startPoint y: 526, endPoint x: 672, endPoint y: 450, distance: 96.8
click at [672, 450] on div "[STREET_ADDRESS][PERSON_NAME]" at bounding box center [780, 513] width 1481 height 511
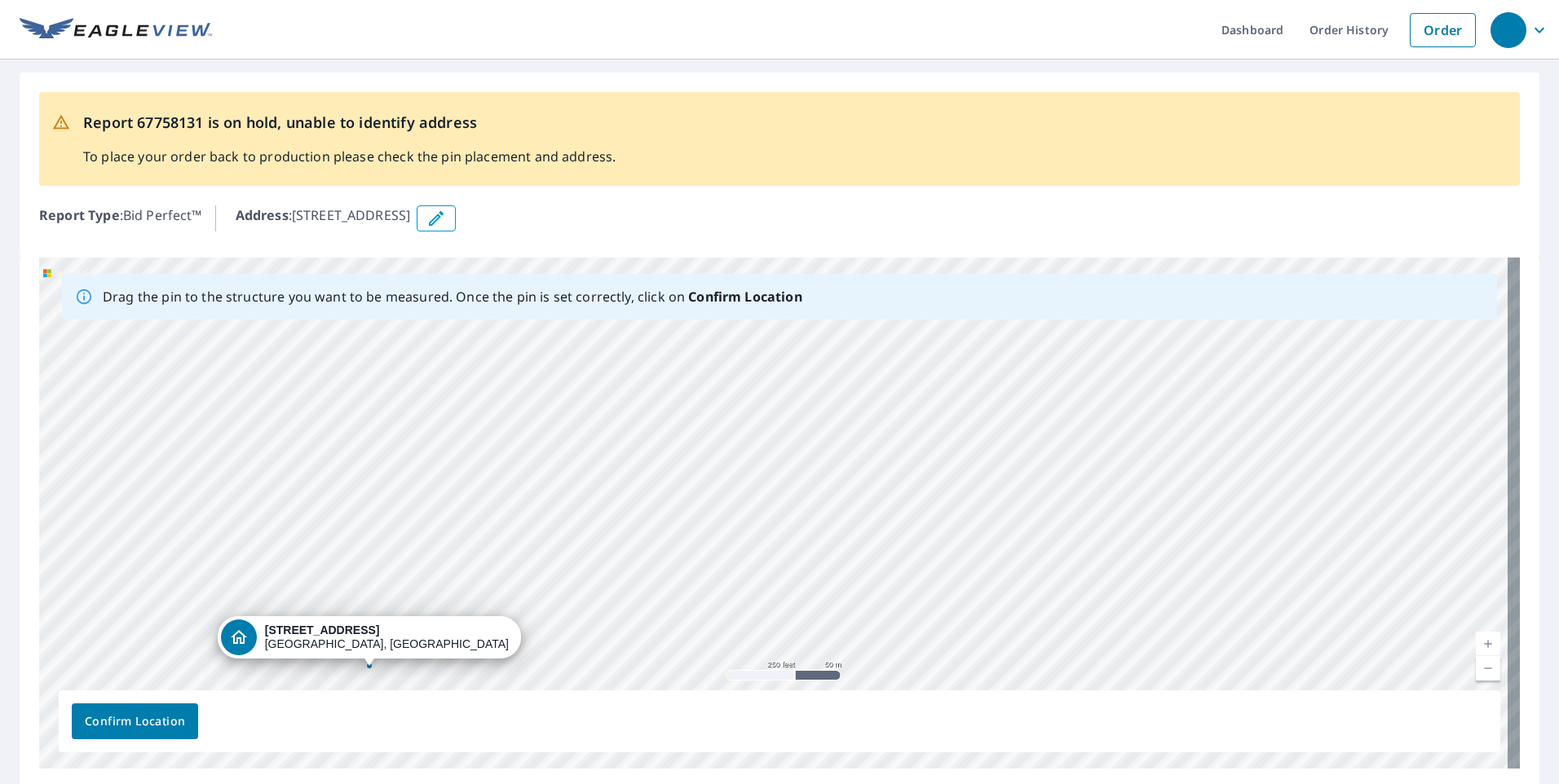
drag, startPoint x: 635, startPoint y: 599, endPoint x: 655, endPoint y: 460, distance: 140.4
click at [665, 451] on div "[STREET_ADDRESS][PERSON_NAME]" at bounding box center [780, 513] width 1481 height 511
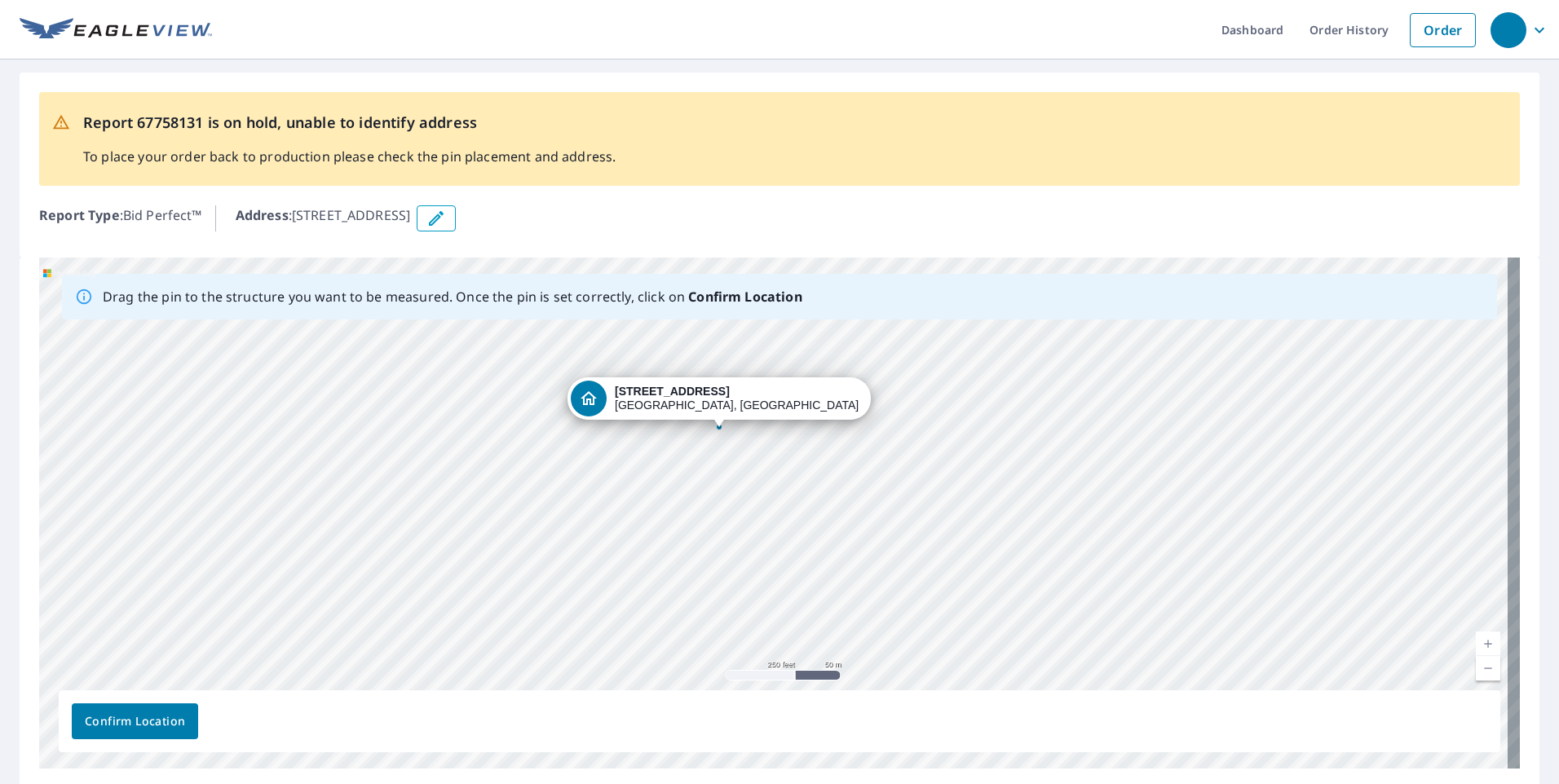
drag, startPoint x: 374, startPoint y: 648, endPoint x: 725, endPoint y: 407, distance: 425.8
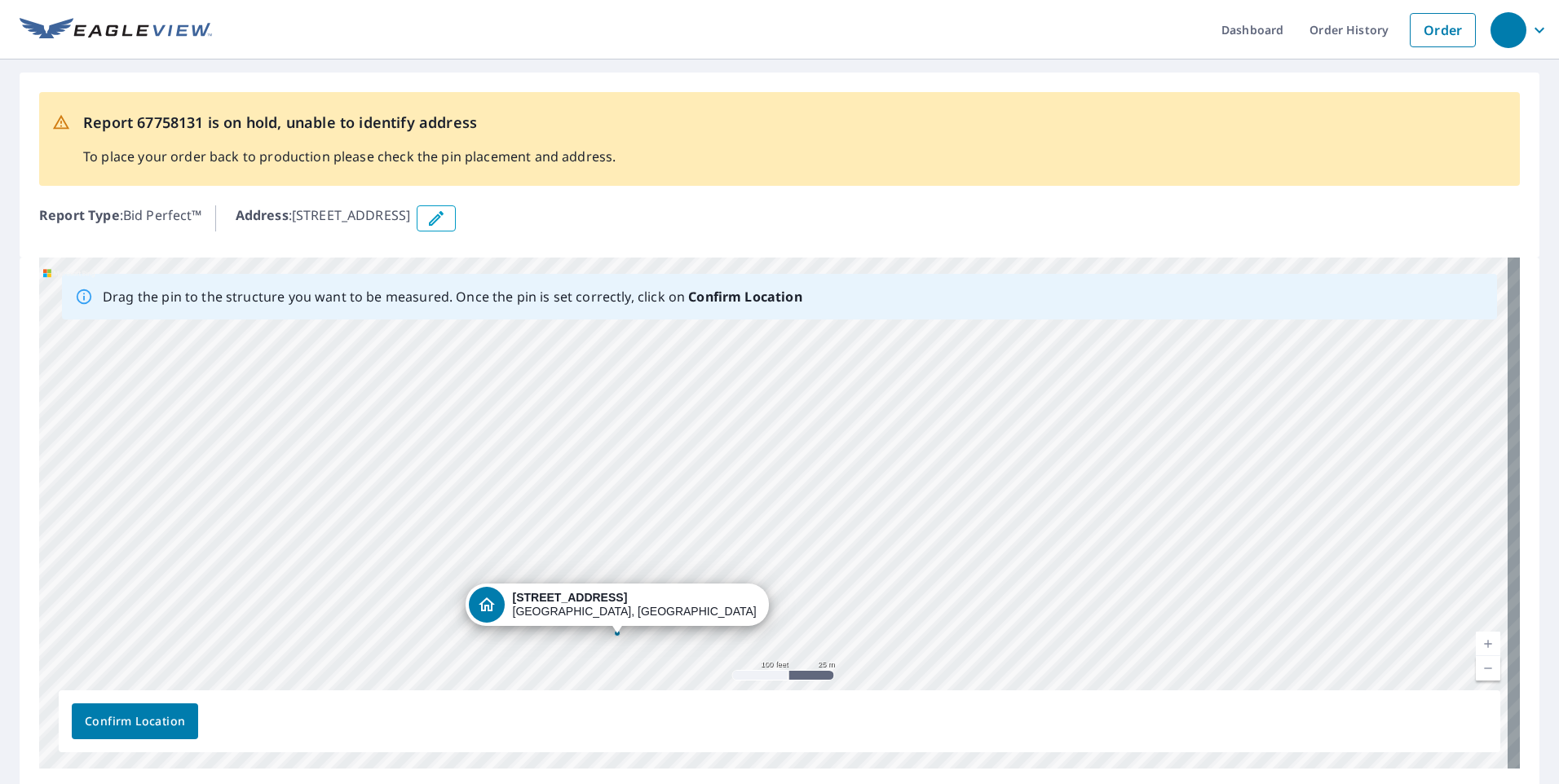
drag, startPoint x: 786, startPoint y: 566, endPoint x: 704, endPoint y: 648, distance: 116.0
click at [704, 648] on div "[STREET_ADDRESS][PERSON_NAME]" at bounding box center [780, 513] width 1481 height 511
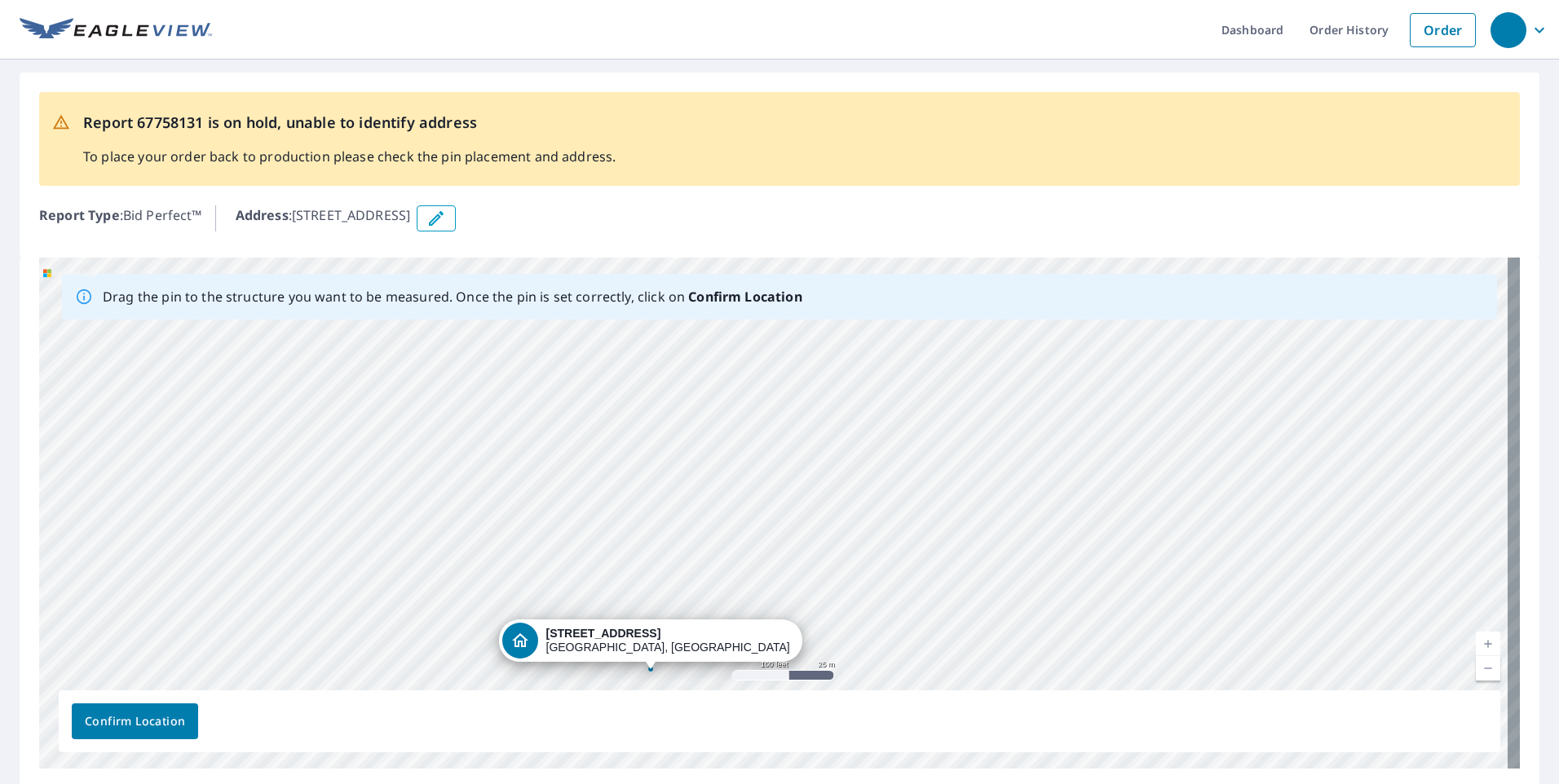
drag, startPoint x: 830, startPoint y: 439, endPoint x: 861, endPoint y: 474, distance: 46.8
click at [862, 474] on div "[STREET_ADDRESS][PERSON_NAME]" at bounding box center [780, 513] width 1481 height 511
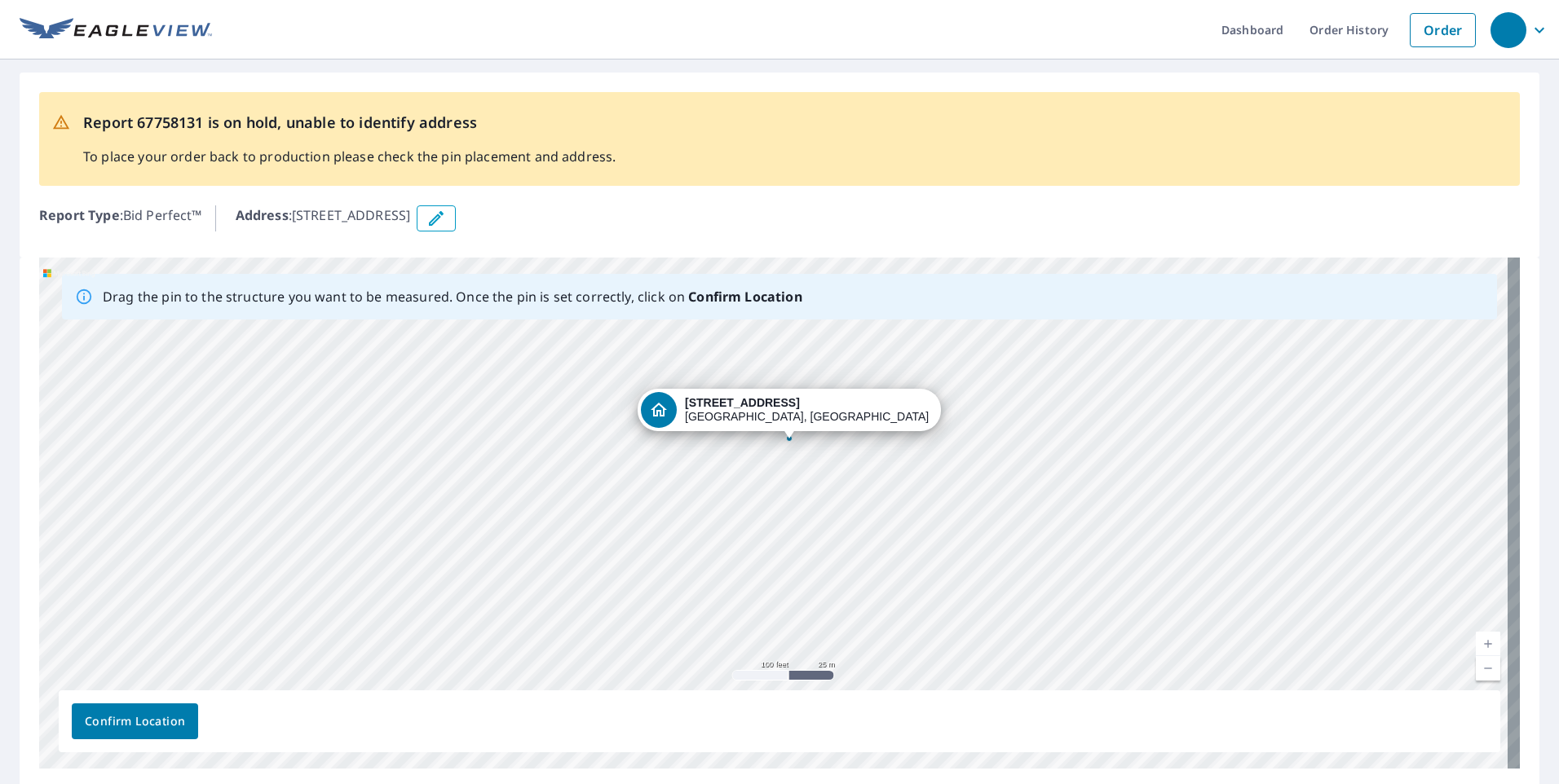
drag, startPoint x: 656, startPoint y: 627, endPoint x: 784, endPoint y: 415, distance: 247.6
click at [784, 415] on div "[STREET_ADDRESS][PERSON_NAME]" at bounding box center [780, 513] width 1481 height 511
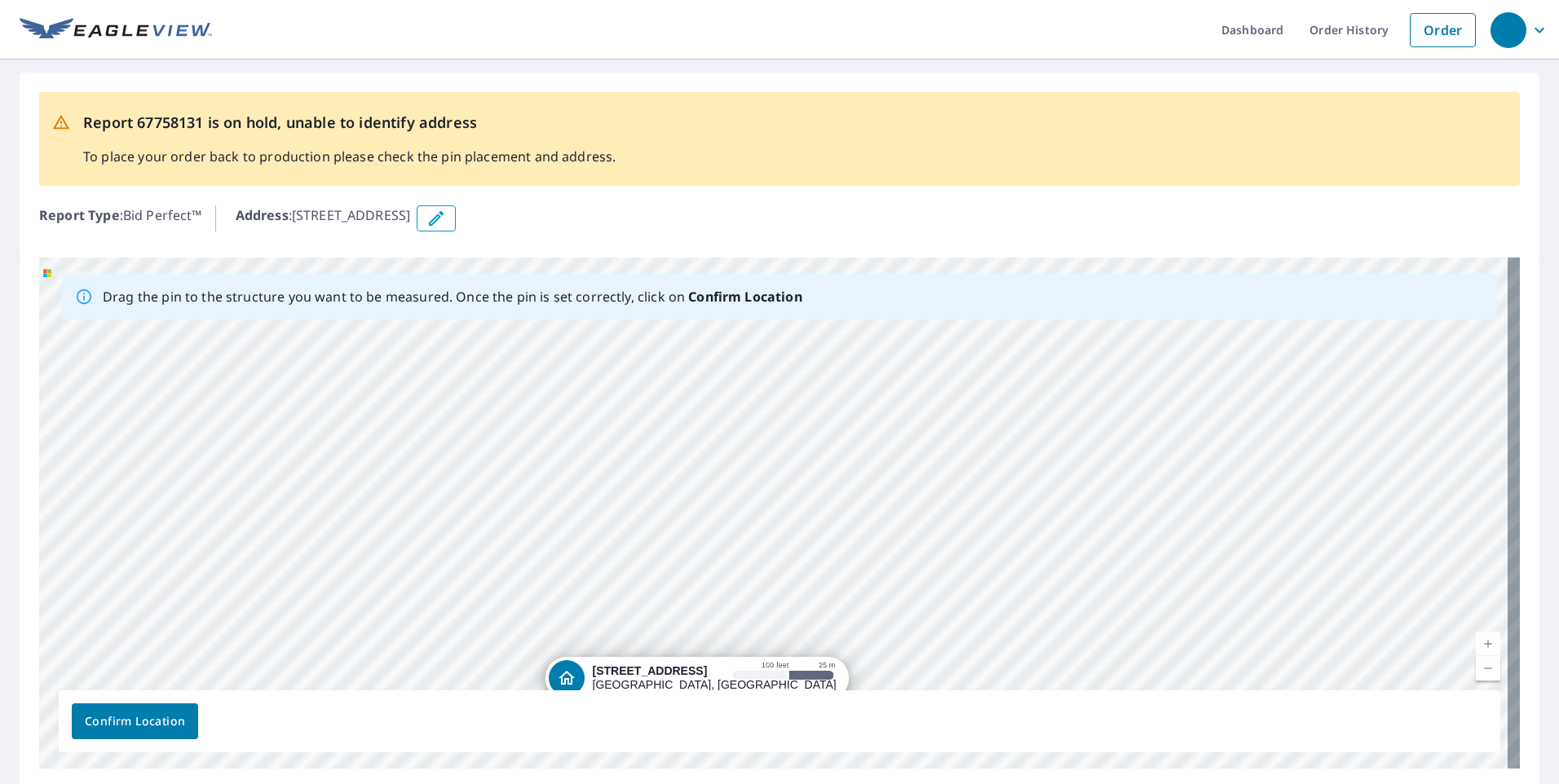
drag, startPoint x: 829, startPoint y: 389, endPoint x: 752, endPoint y: 586, distance: 211.5
click at [752, 586] on div "[STREET_ADDRESS][PERSON_NAME]" at bounding box center [780, 513] width 1481 height 511
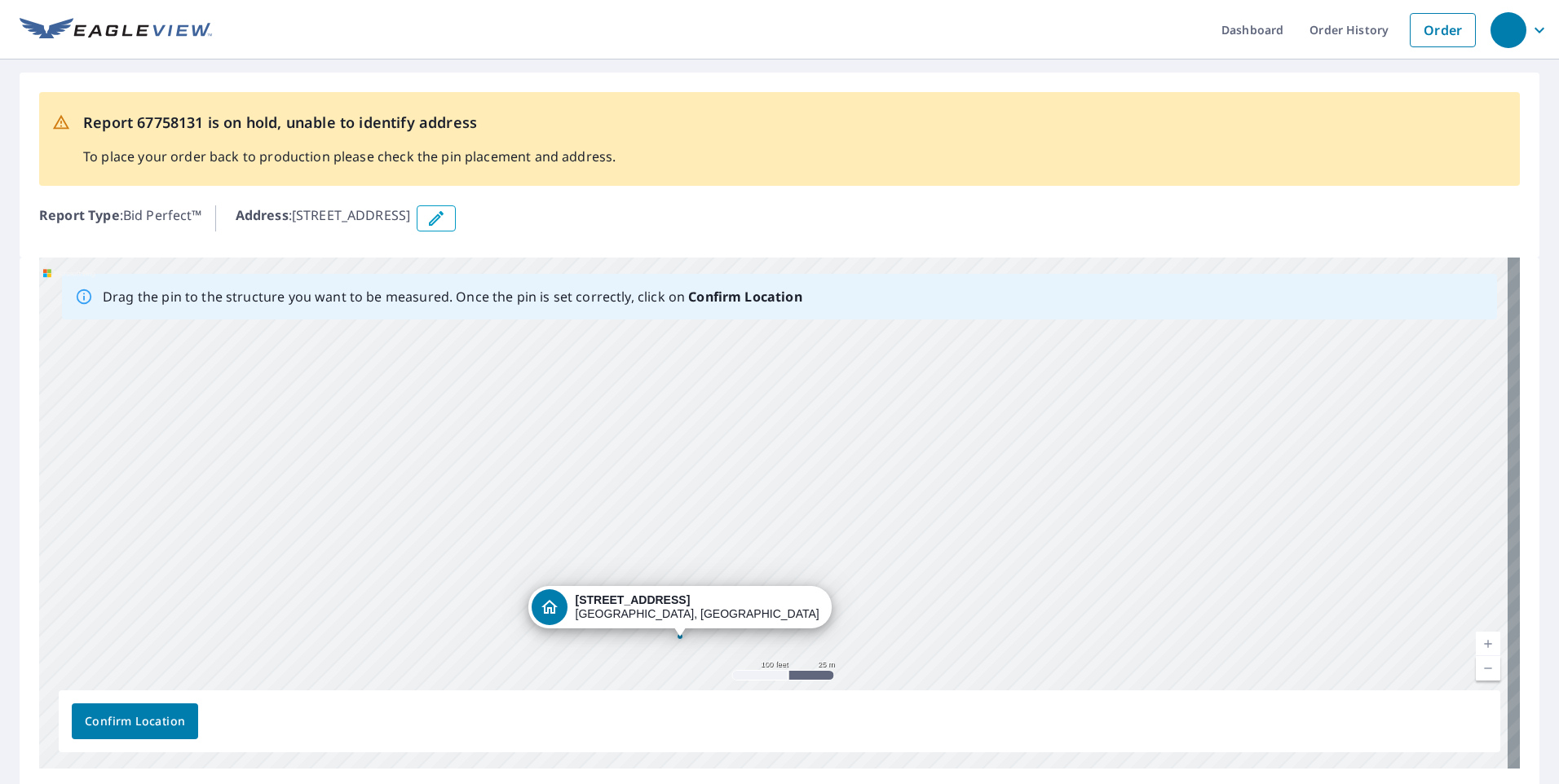
drag, startPoint x: 572, startPoint y: 580, endPoint x: 556, endPoint y: 509, distance: 72.8
click at [556, 509] on div "[STREET_ADDRESS][PERSON_NAME]" at bounding box center [780, 513] width 1481 height 511
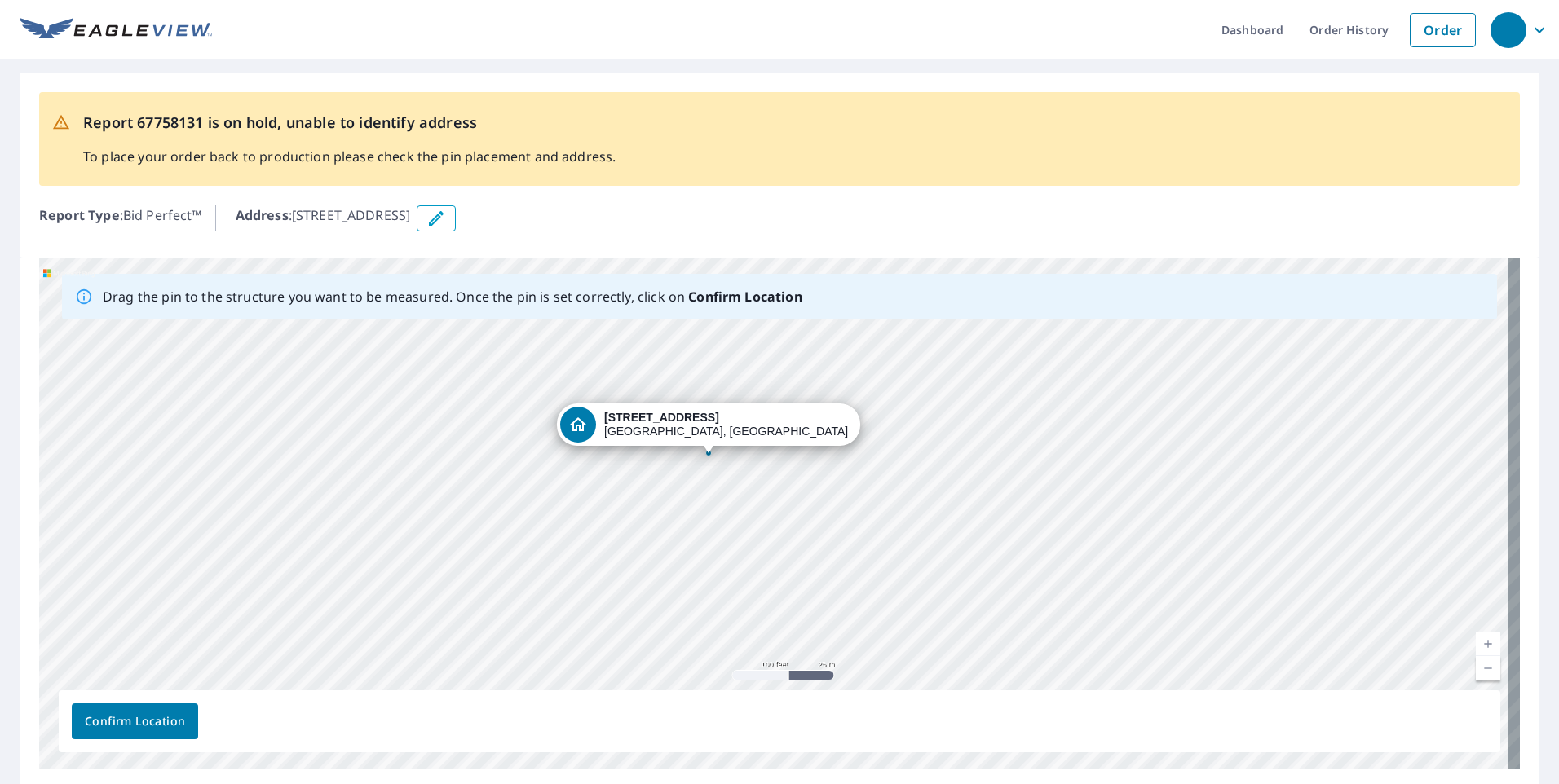
drag, startPoint x: 681, startPoint y: 620, endPoint x: 709, endPoint y: 437, distance: 185.1
click at [709, 437] on div "[STREET_ADDRESS][PERSON_NAME]" at bounding box center [780, 513] width 1481 height 511
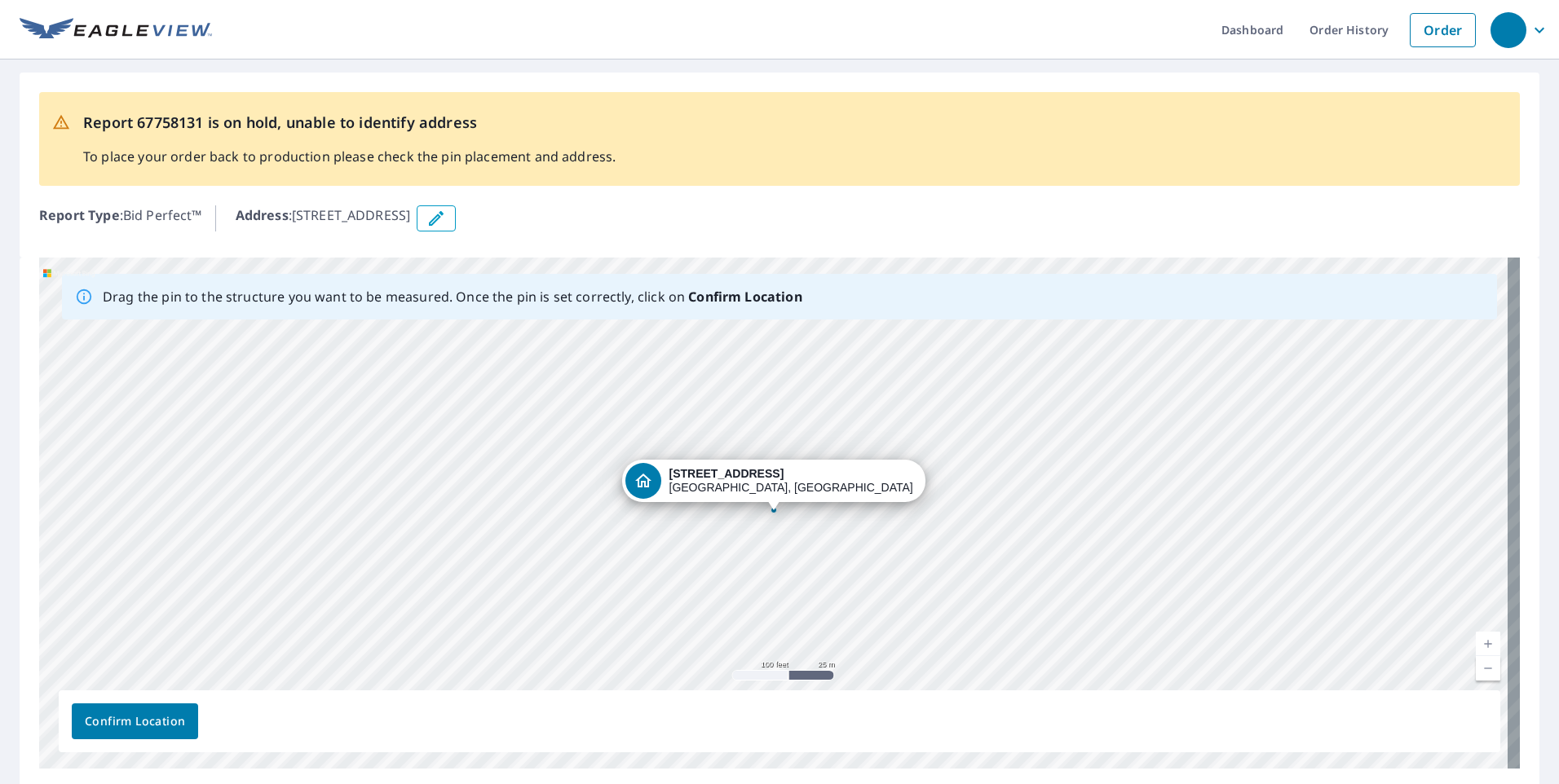
click at [133, 721] on span "Confirm Location" at bounding box center [135, 722] width 101 height 21
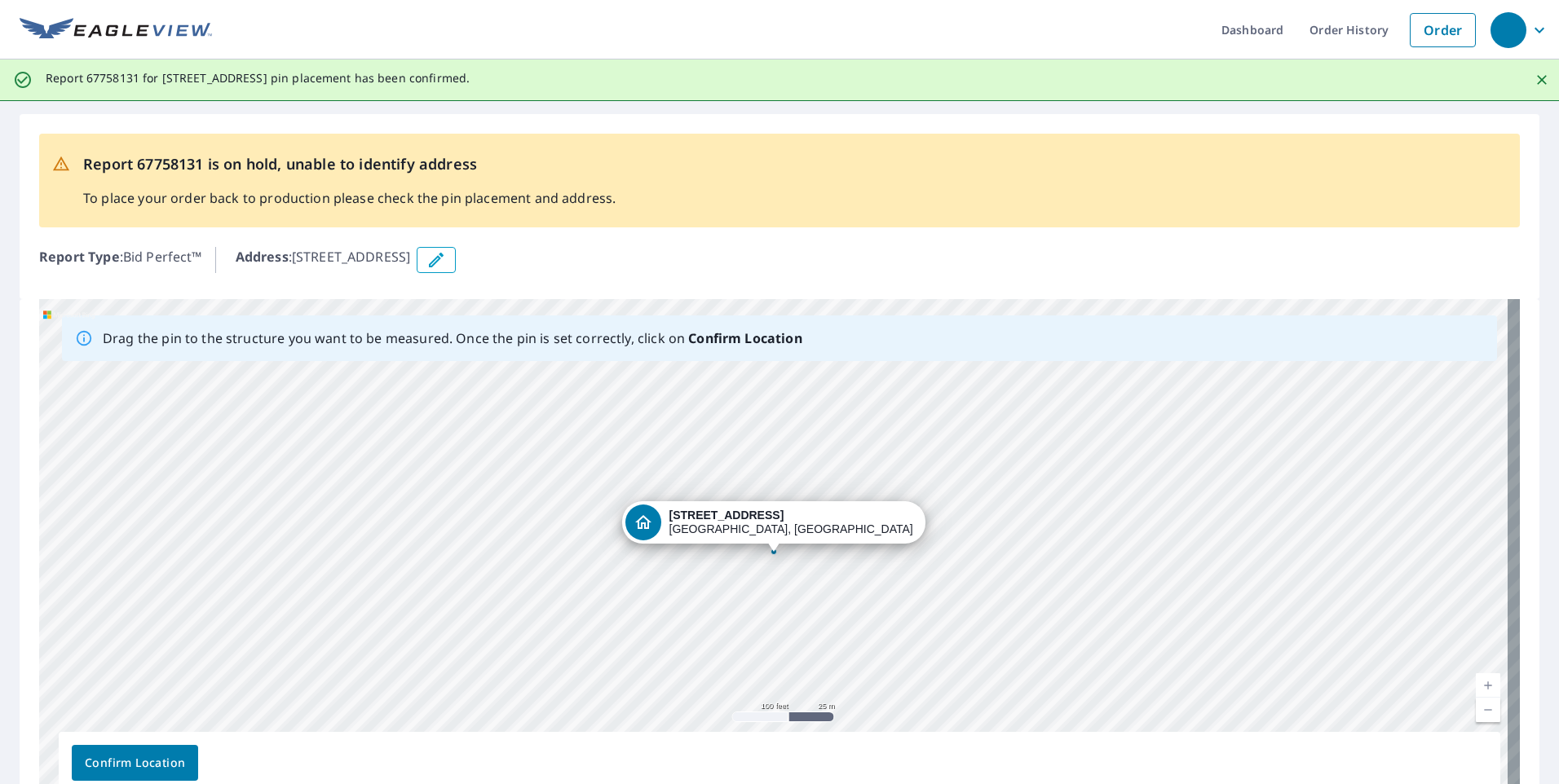
click at [161, 764] on span "Confirm Location" at bounding box center [135, 763] width 101 height 21
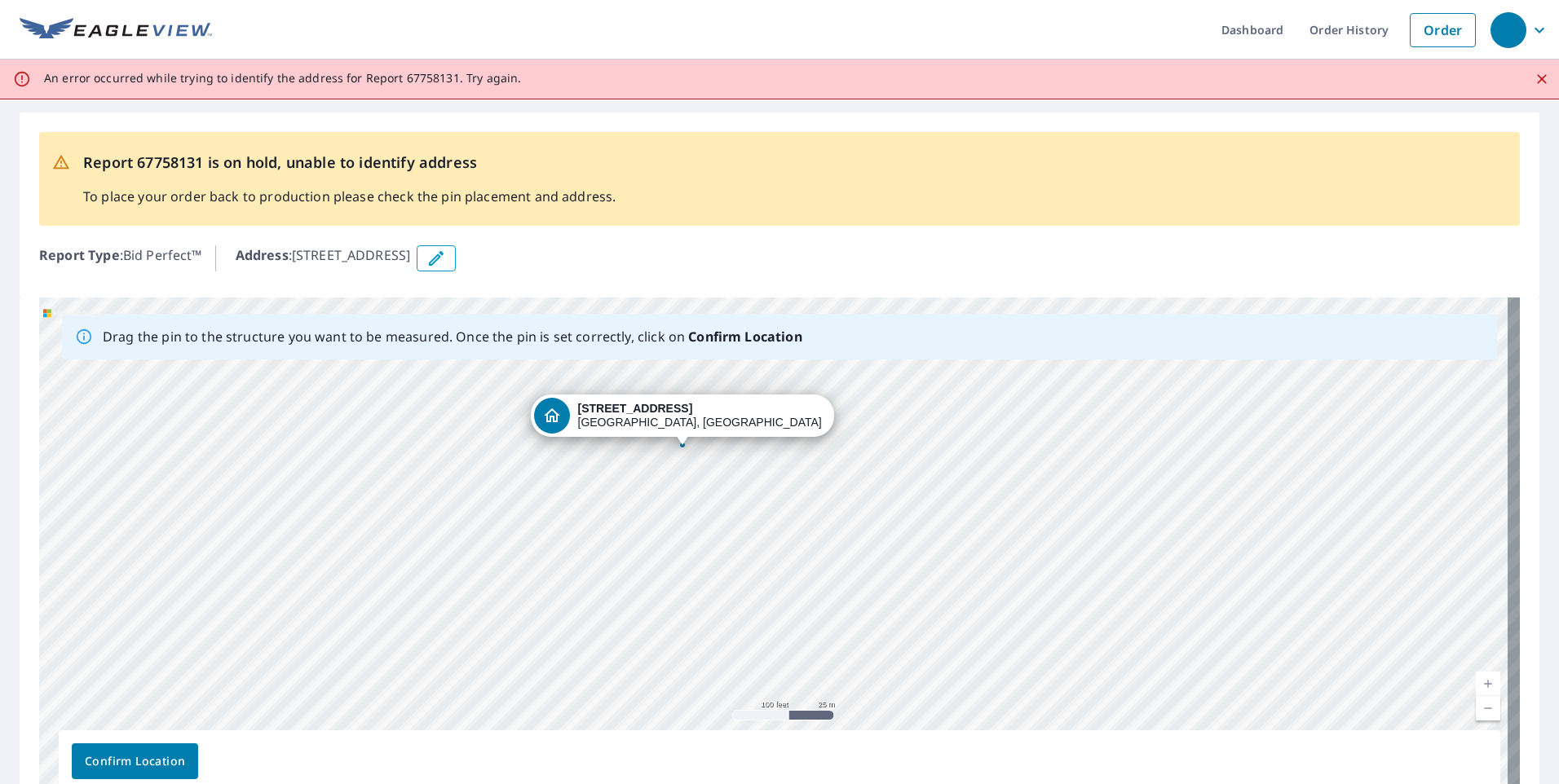
drag, startPoint x: 614, startPoint y: 664, endPoint x: 522, endPoint y: 558, distance: 140.4
click at [522, 558] on div "[STREET_ADDRESS][PERSON_NAME]" at bounding box center [780, 553] width 1481 height 511
click at [1537, 78] on icon "Close" at bounding box center [1542, 79] width 10 height 10
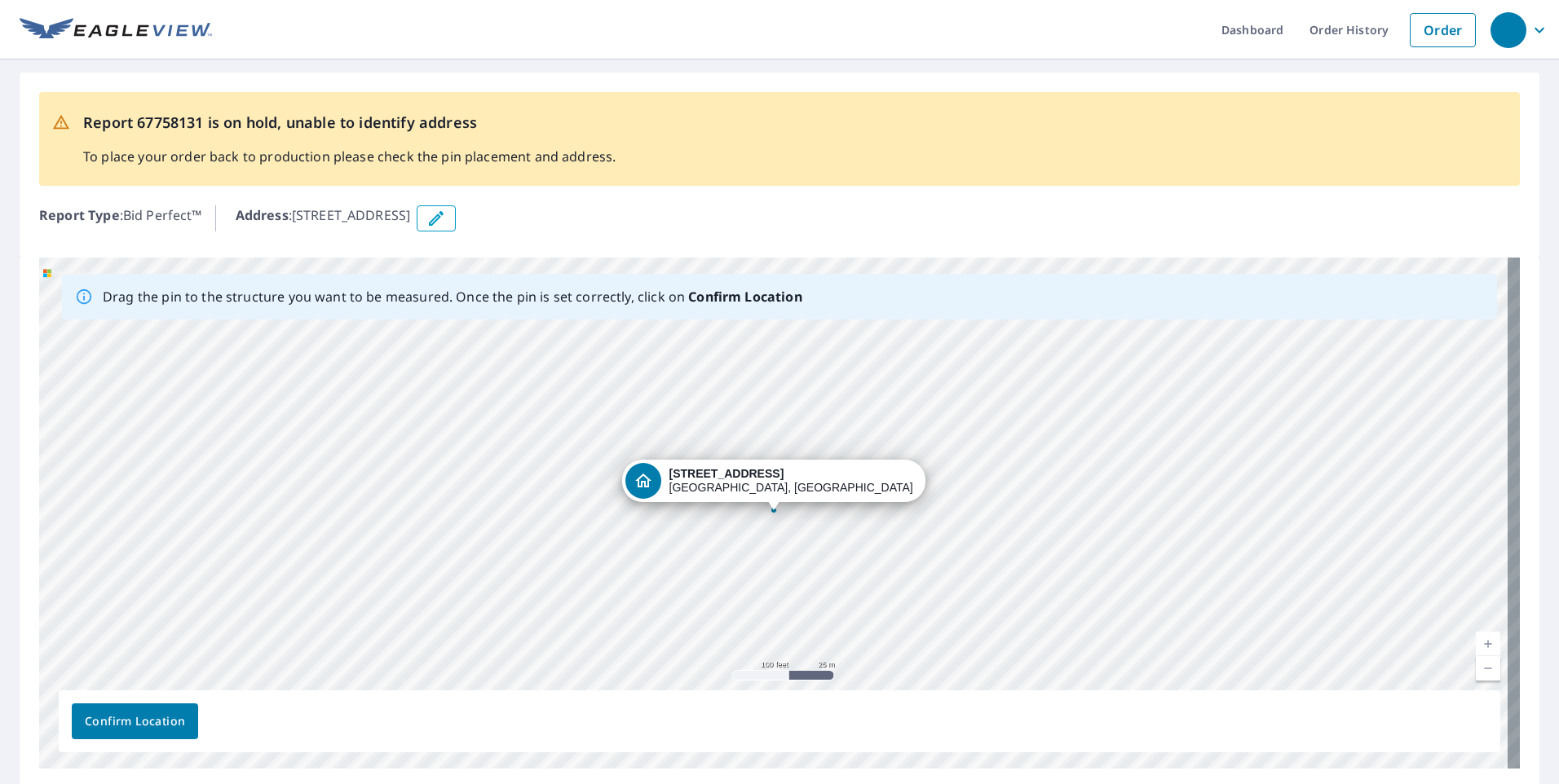
click at [168, 732] on button "Confirm Location" at bounding box center [135, 721] width 126 height 36
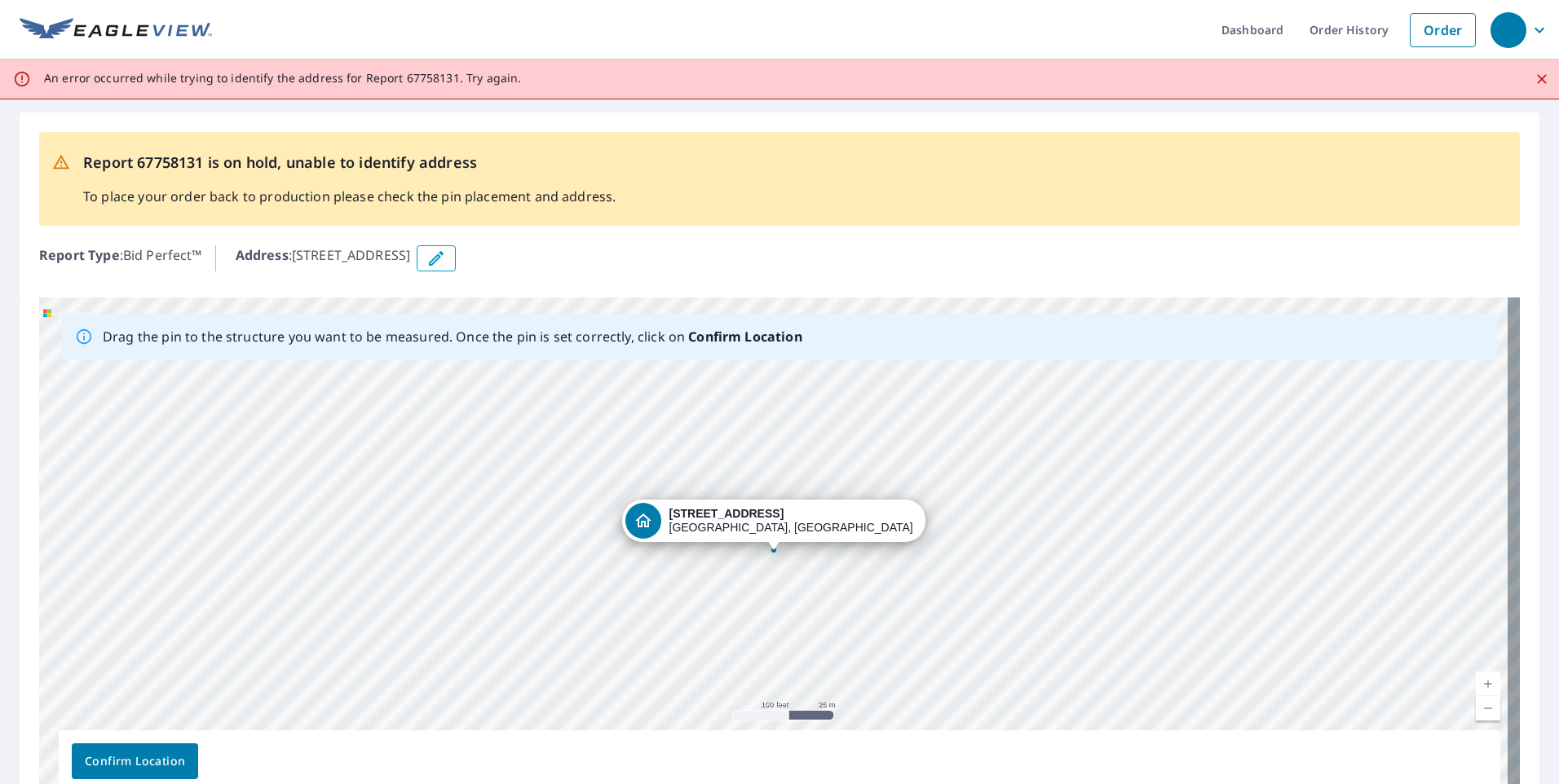
click at [153, 763] on span "Confirm Location" at bounding box center [135, 761] width 101 height 21
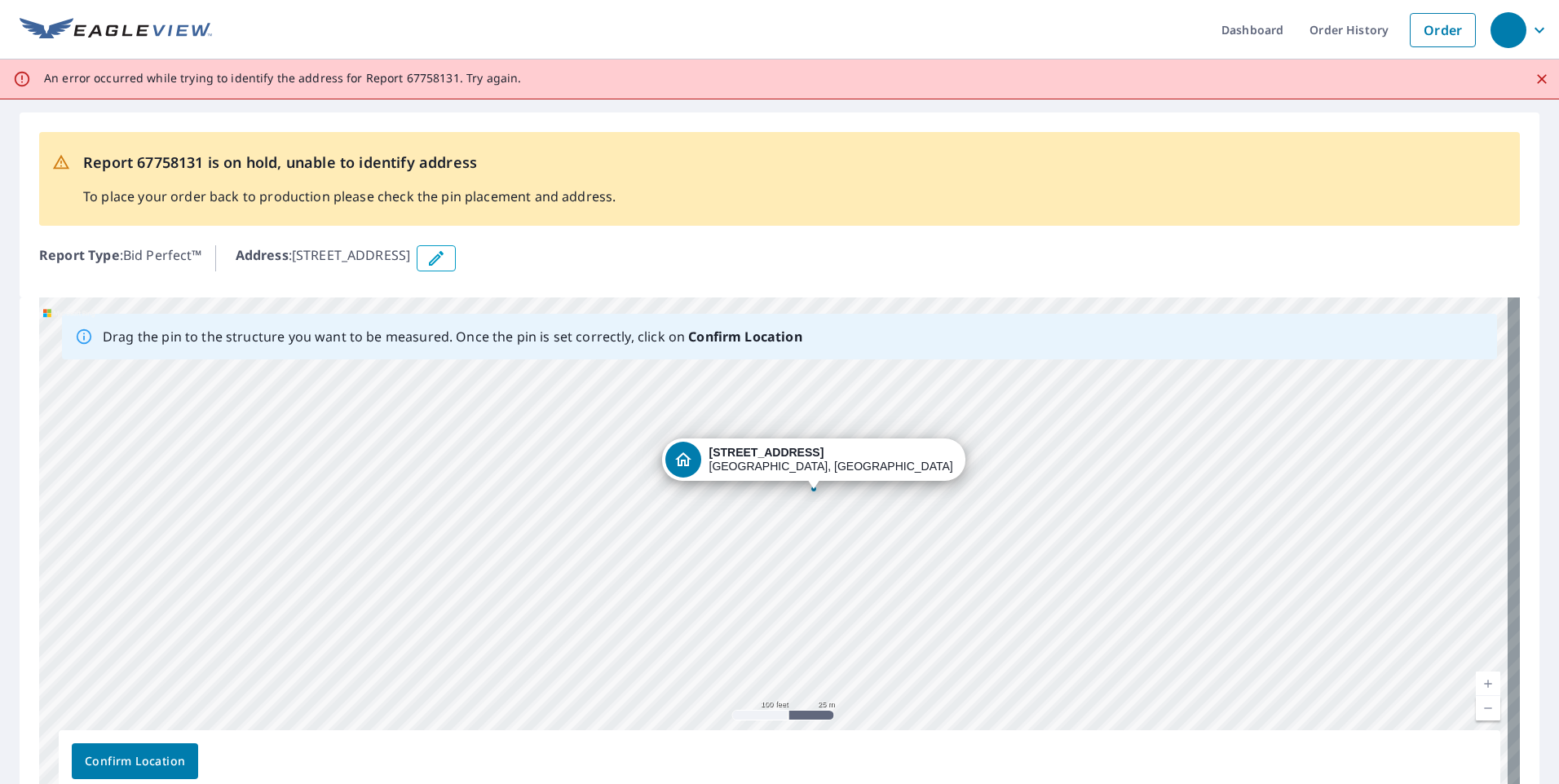
drag, startPoint x: 557, startPoint y: 690, endPoint x: 596, endPoint y: 630, distance: 71.6
click at [596, 630] on div "[STREET_ADDRESS][PERSON_NAME]" at bounding box center [780, 553] width 1481 height 511
click at [812, 490] on div "[STREET_ADDRESS][PERSON_NAME]" at bounding box center [780, 553] width 1481 height 511
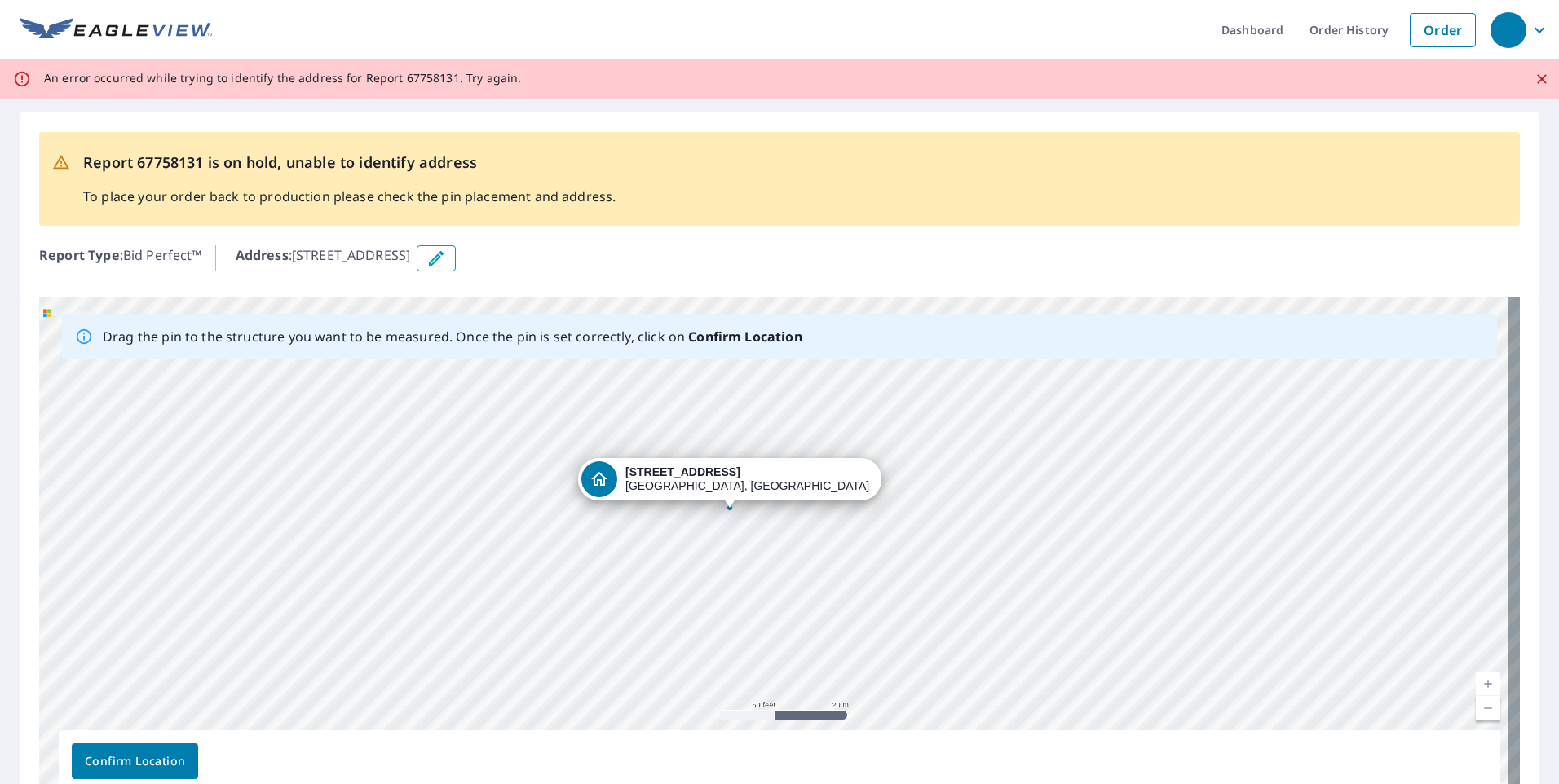
drag, startPoint x: 717, startPoint y: 503, endPoint x: 729, endPoint y: 507, distance: 12.6
click at [729, 507] on div "[STREET_ADDRESS][PERSON_NAME]" at bounding box center [780, 553] width 1481 height 511
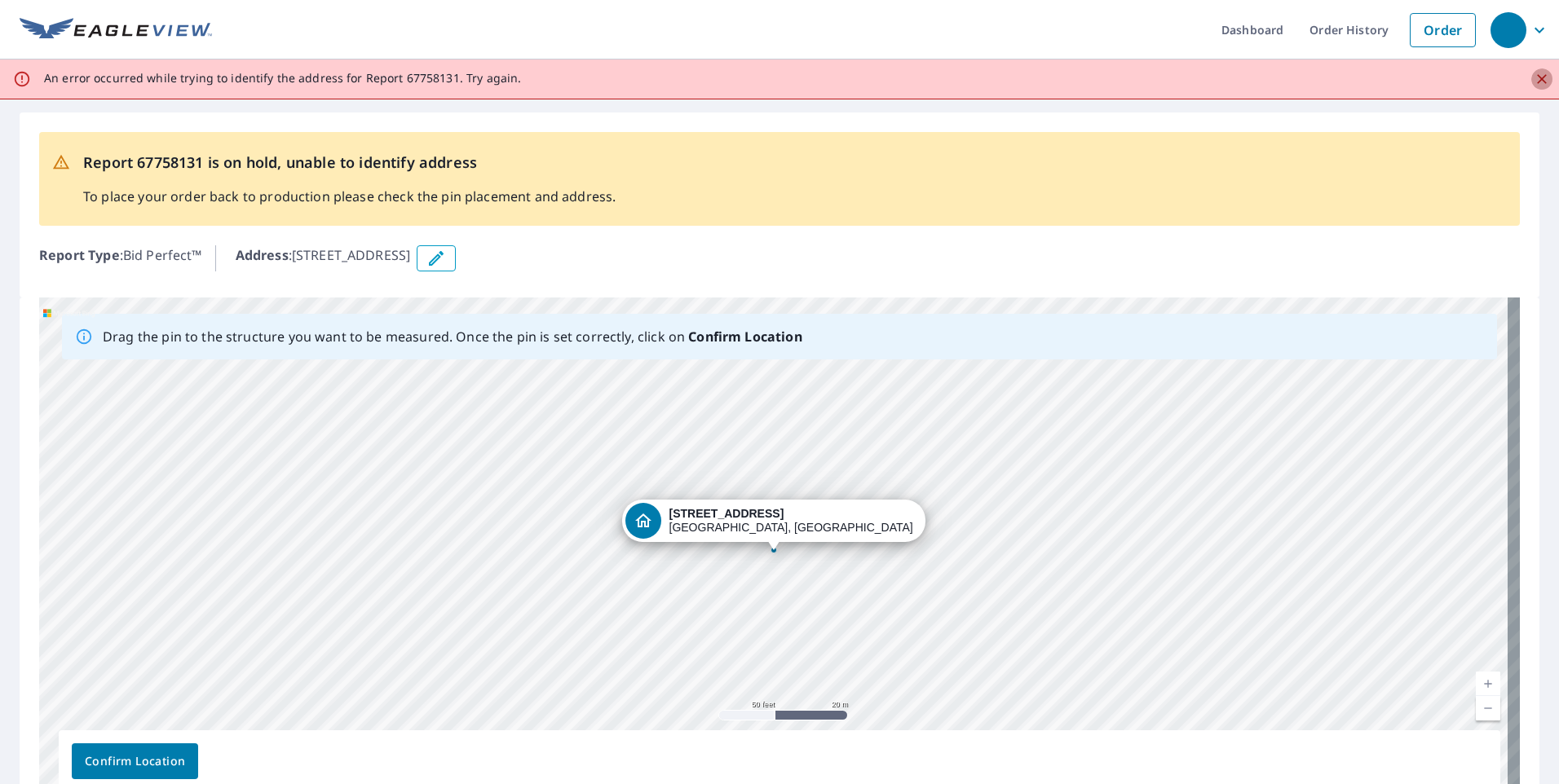
click at [1534, 79] on icon "Close" at bounding box center [1542, 79] width 17 height 17
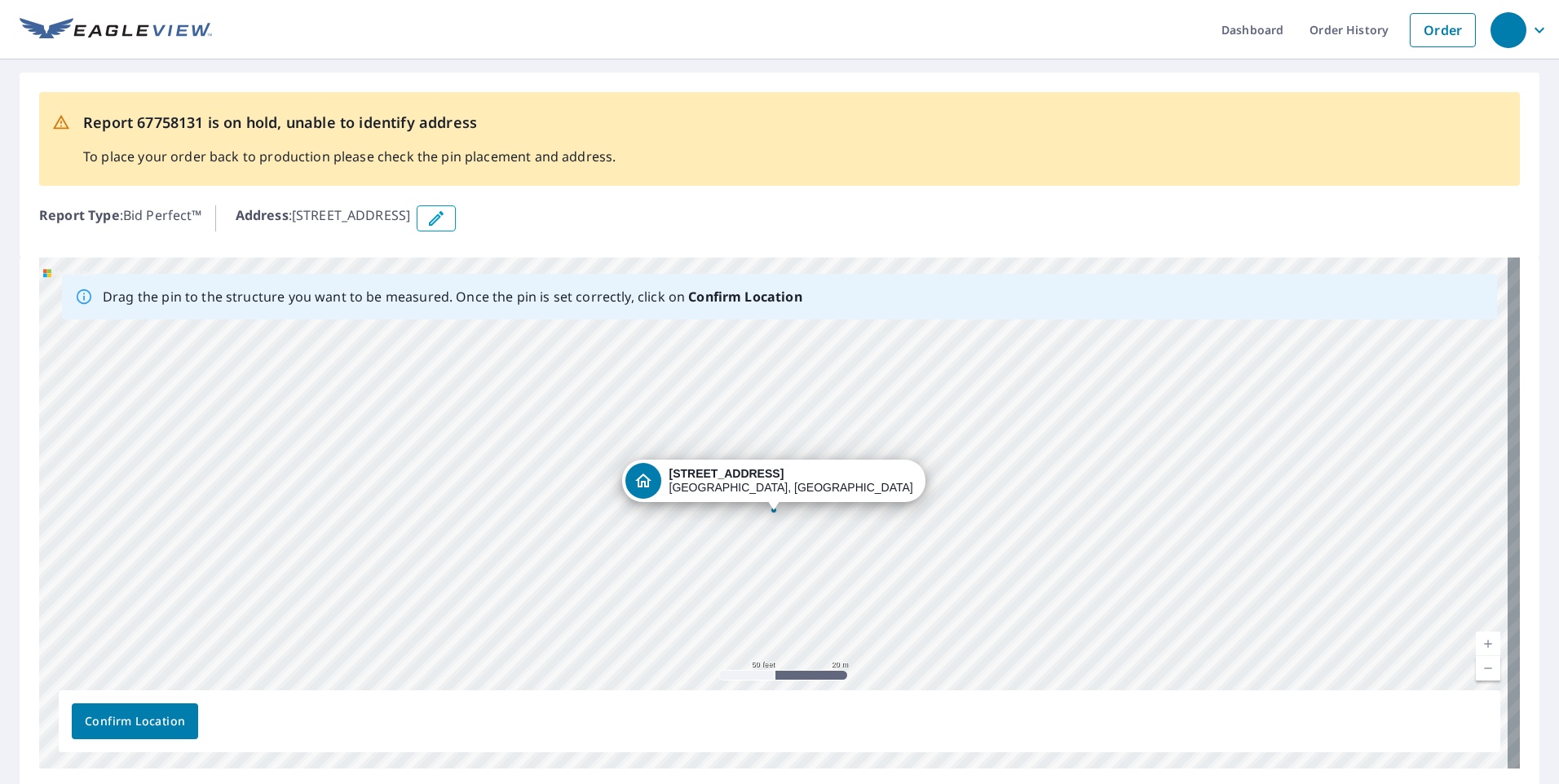
click at [139, 733] on button "Confirm Location" at bounding box center [135, 721] width 126 height 36
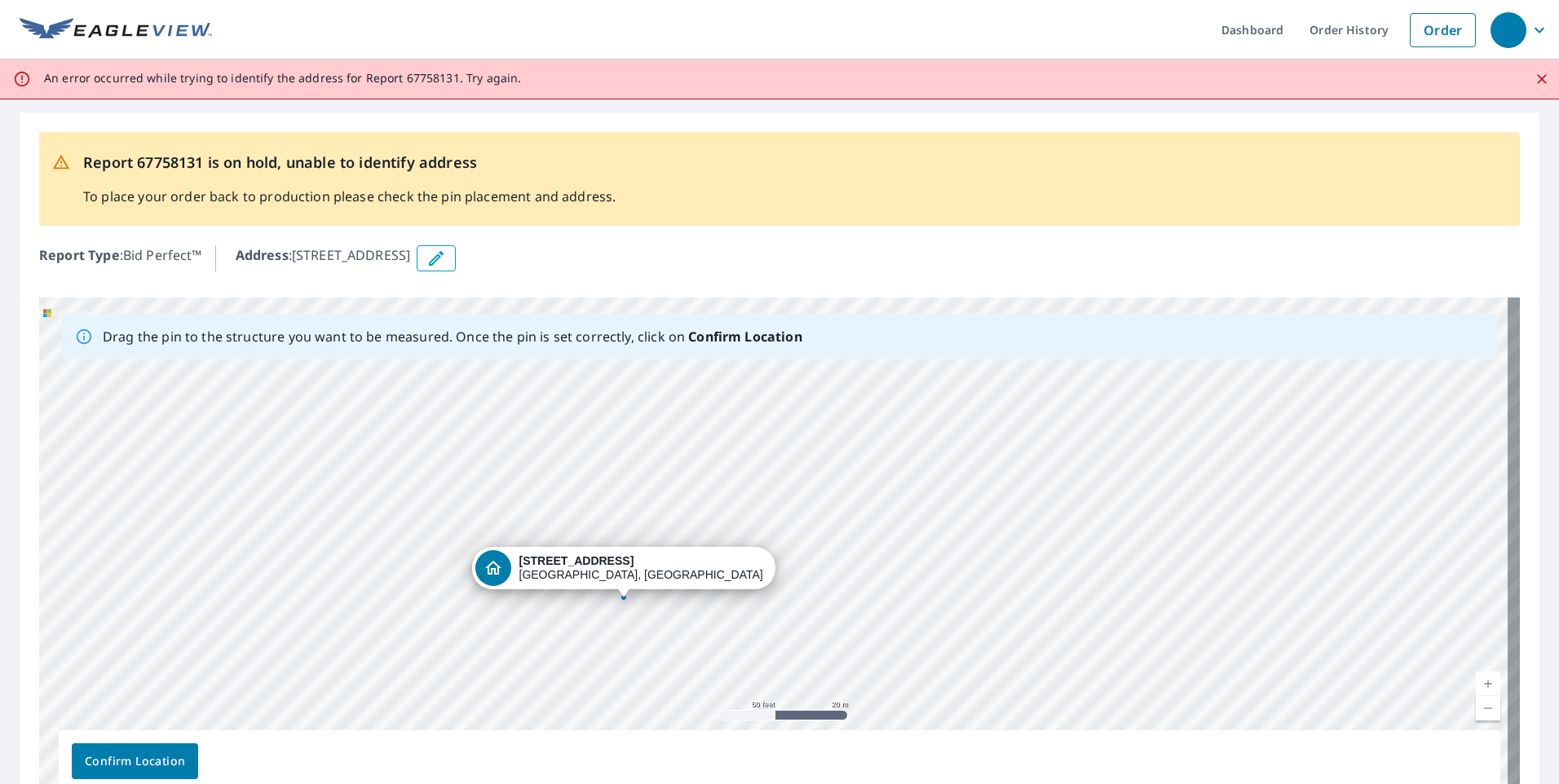
drag, startPoint x: 917, startPoint y: 571, endPoint x: 726, endPoint y: 754, distance: 264.5
click at [726, 754] on div "Drag the pin to the structure you want to be measured. Once the pin is set corr…" at bounding box center [780, 553] width 1481 height 511
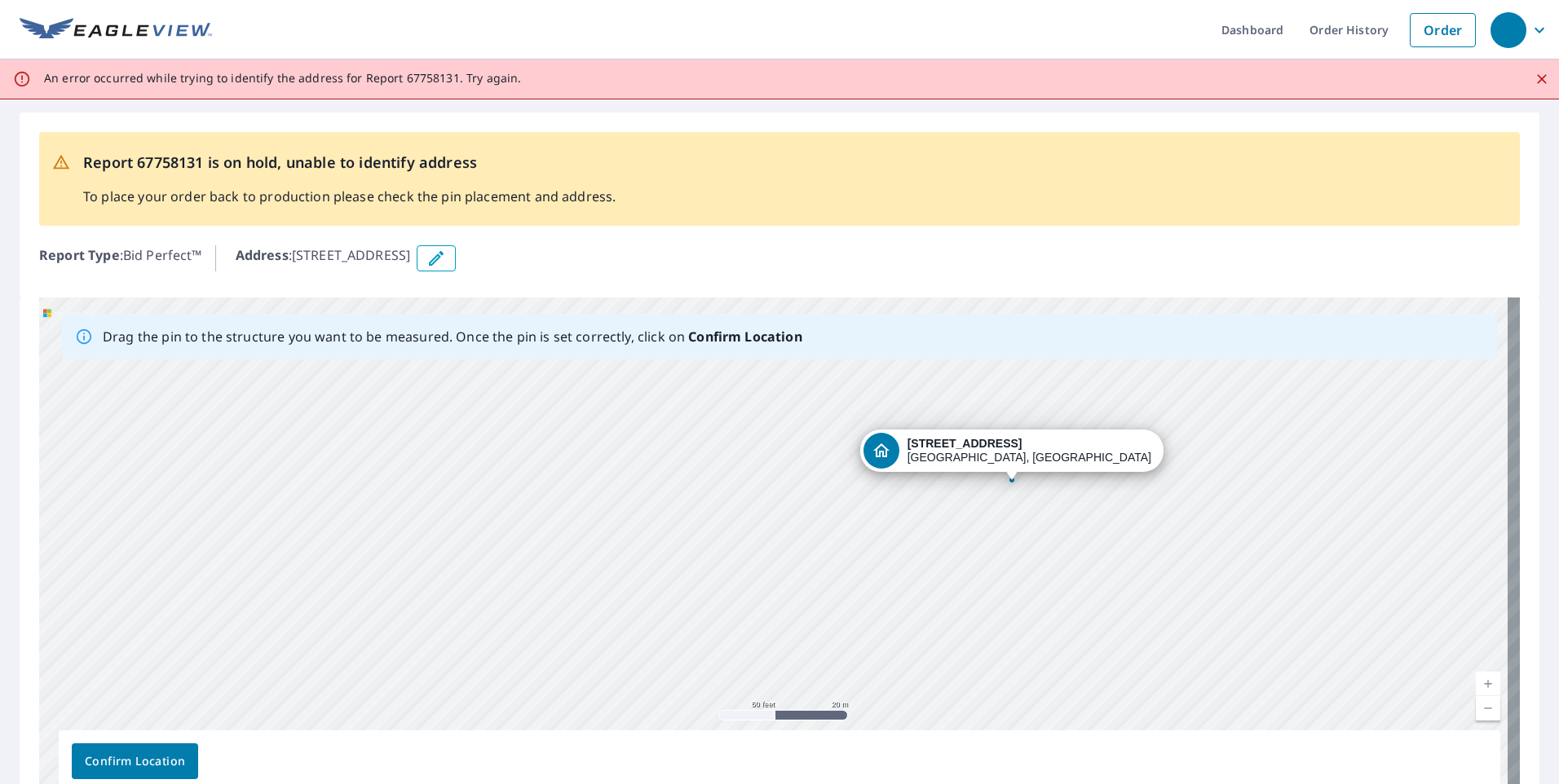
drag, startPoint x: 936, startPoint y: 628, endPoint x: 1126, endPoint y: 604, distance: 191.5
click at [1126, 604] on div "[STREET_ADDRESS][PERSON_NAME]" at bounding box center [780, 553] width 1481 height 511
click at [1534, 79] on icon "Close" at bounding box center [1542, 79] width 17 height 17
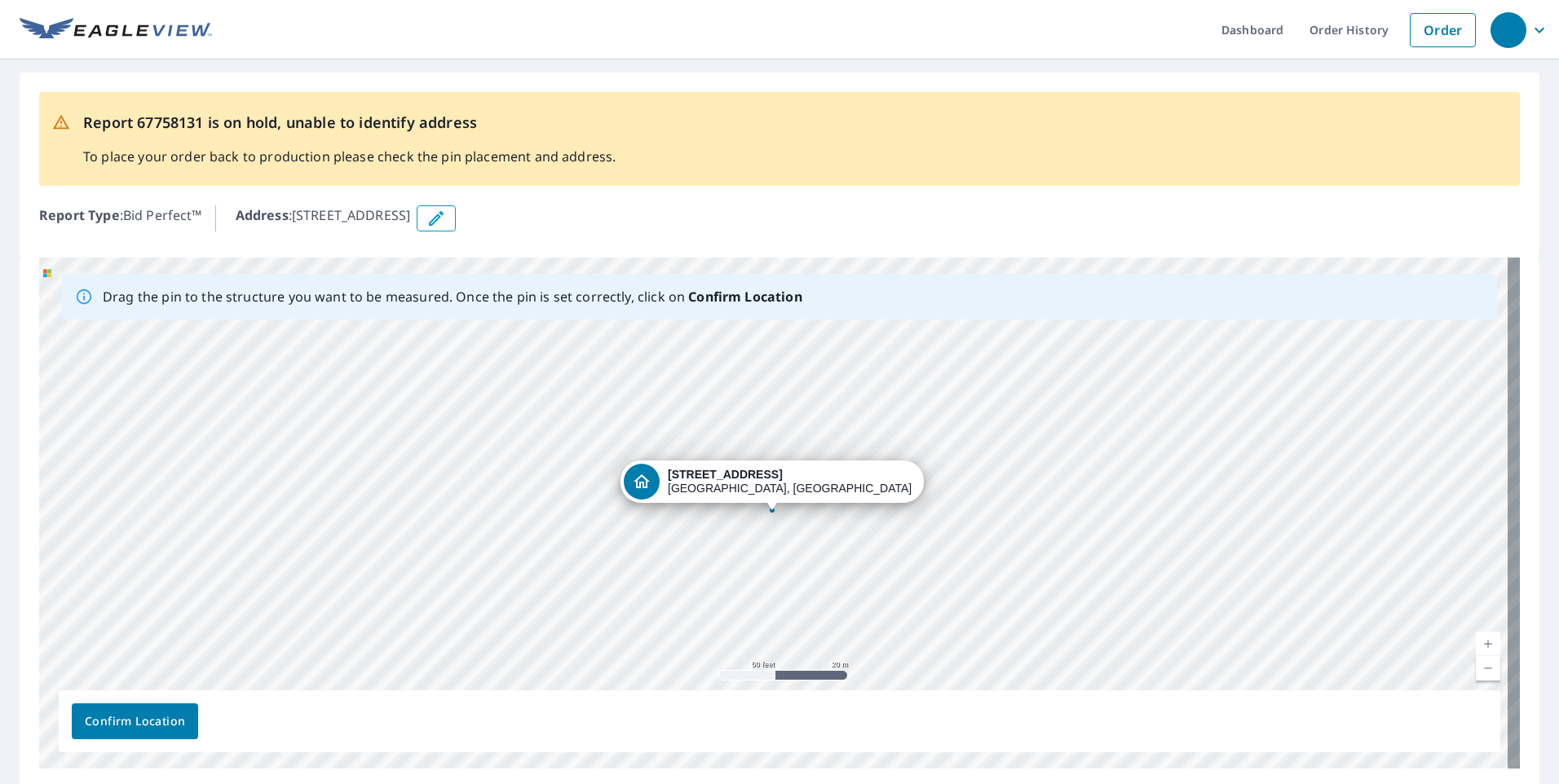
click at [774, 508] on div "[STREET_ADDRESS][PERSON_NAME]" at bounding box center [780, 513] width 1481 height 511
click at [141, 721] on span "Confirm Location" at bounding box center [135, 722] width 101 height 21
